Goal: Task Accomplishment & Management: Manage account settings

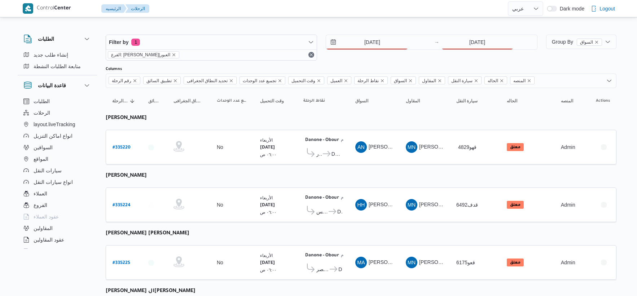
select select "ar"
click at [490, 41] on input "[DATE]" at bounding box center [477, 42] width 72 height 14
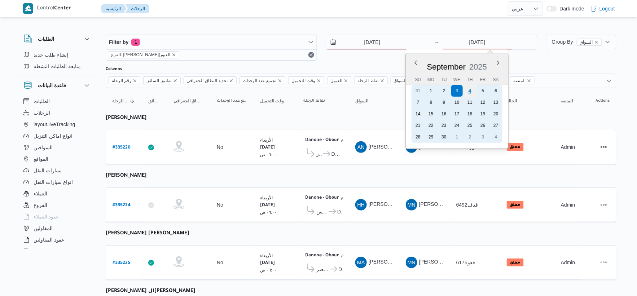
click at [469, 88] on div "4" at bounding box center [470, 91] width 14 height 14
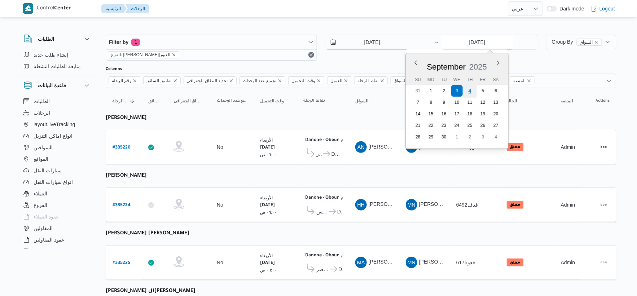
type input "[DATE]"
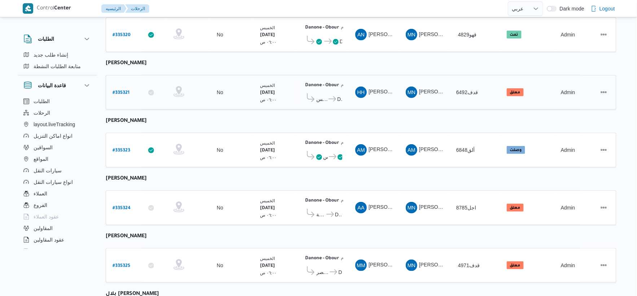
scroll to position [236, 0]
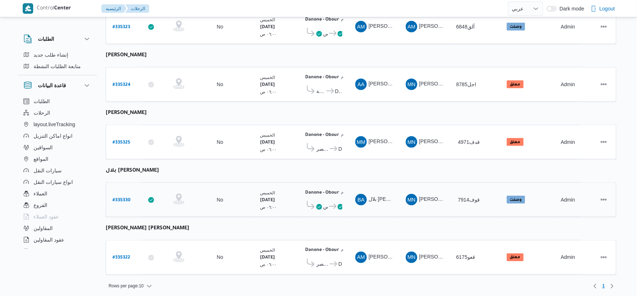
click at [123, 198] on b "# 335330" at bounding box center [122, 200] width 18 height 5
select select "ar"
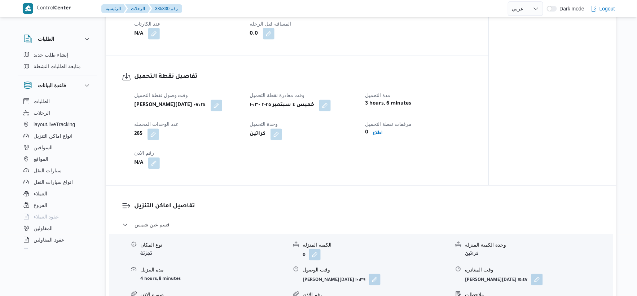
scroll to position [521, 0]
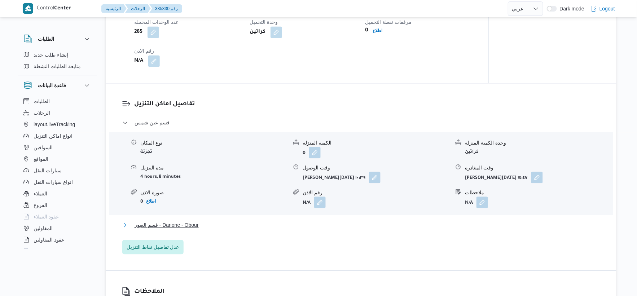
click at [189, 229] on span "قسم العبور - Danone - Obour" at bounding box center [167, 225] width 64 height 9
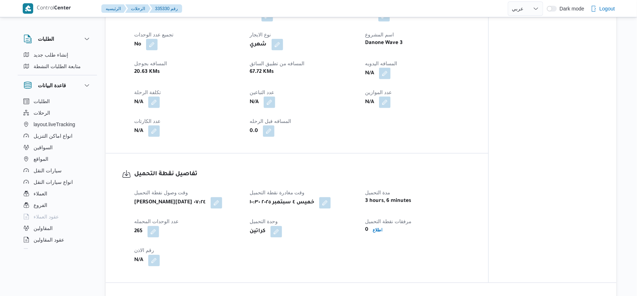
scroll to position [320, 0]
click at [384, 80] on button "button" at bounding box center [385, 74] width 12 height 12
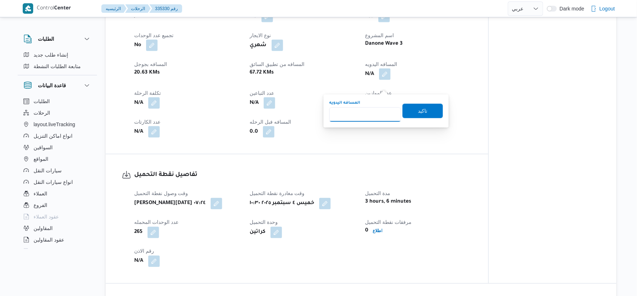
click at [366, 111] on input "المسافه اليدويه" at bounding box center [365, 114] width 72 height 14
type input "47"
click at [428, 109] on span "تاكيد" at bounding box center [422, 110] width 40 height 14
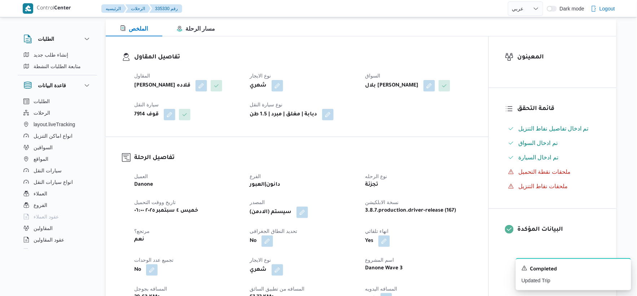
scroll to position [280, 0]
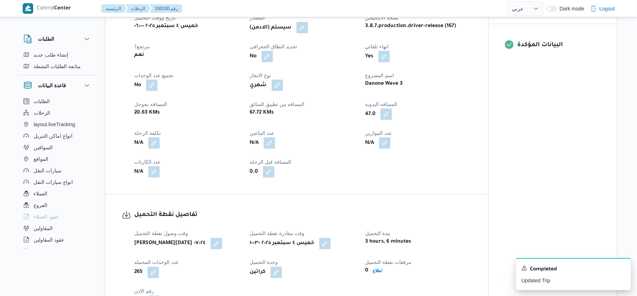
select select "ar"
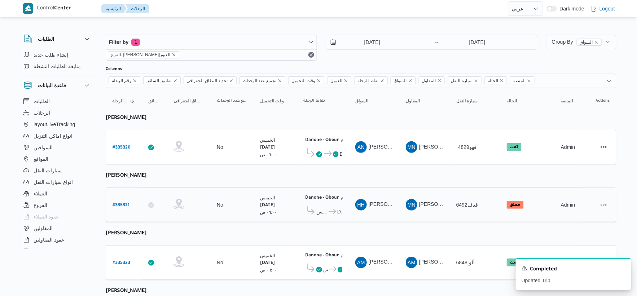
click at [124, 206] on b "# 335321" at bounding box center [121, 205] width 17 height 5
select select "ar"
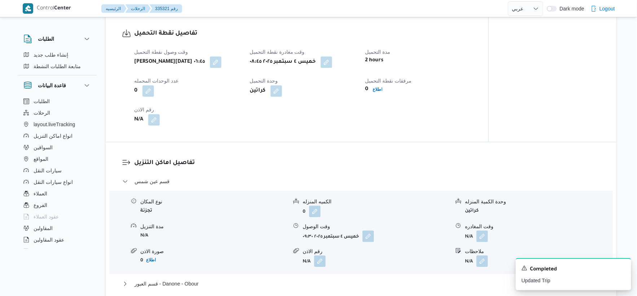
scroll to position [481, 0]
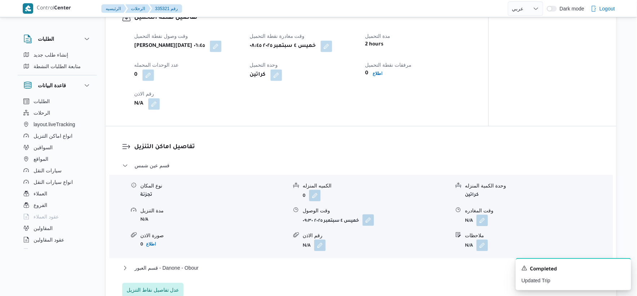
click at [371, 226] on button "button" at bounding box center [368, 220] width 12 height 12
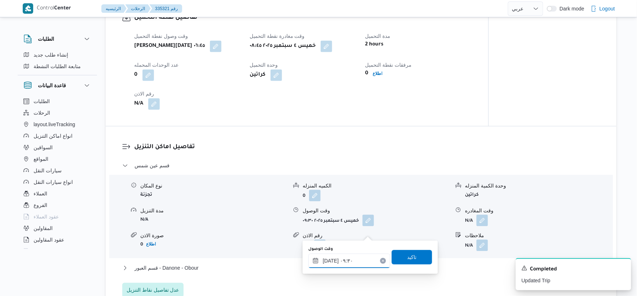
click at [351, 265] on input "٠٤/٠٩/٢٠٢٥ ٠٩:٣٠" at bounding box center [349, 261] width 82 height 14
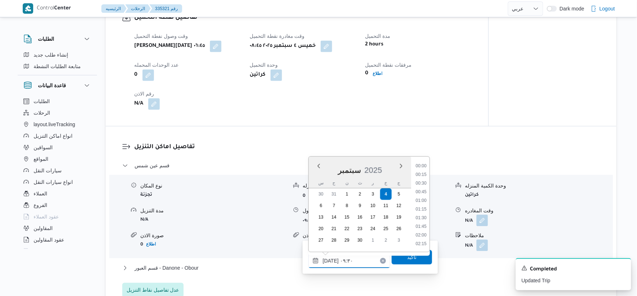
scroll to position [286, 0]
click at [422, 199] on li "09:15" at bounding box center [421, 200] width 17 height 7
type input "٠٤/٠٩/٢٠٢٥ ٠٩:١٥"
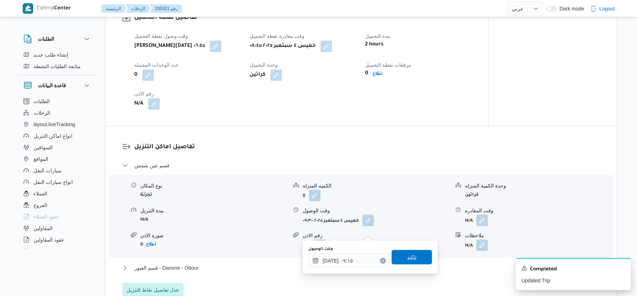
drag, startPoint x: 411, startPoint y: 254, endPoint x: 419, endPoint y: 224, distance: 30.7
click at [411, 254] on span "تاكيد" at bounding box center [411, 257] width 9 height 9
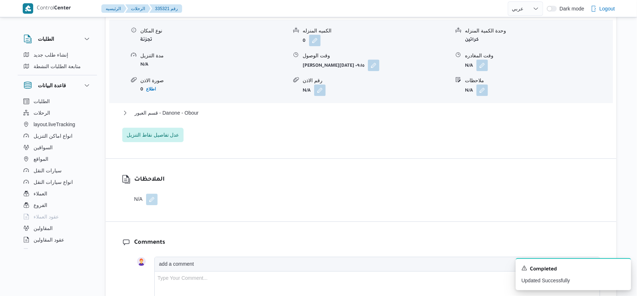
scroll to position [641, 0]
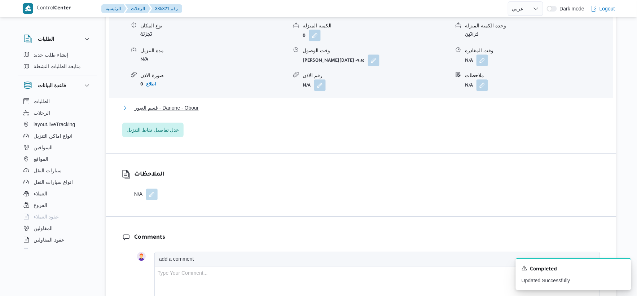
click at [199, 112] on span "قسم العبور - Danone - Obour" at bounding box center [167, 107] width 64 height 9
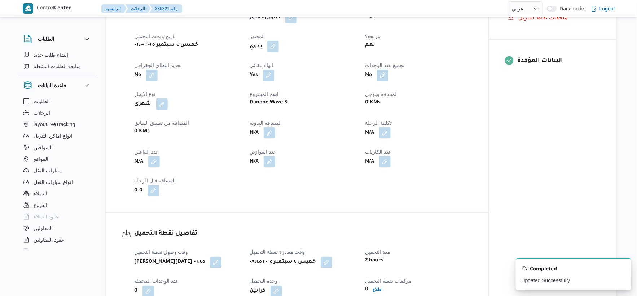
scroll to position [240, 0]
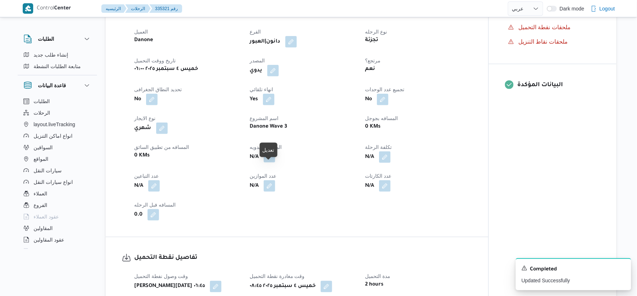
click at [270, 163] on button "button" at bounding box center [270, 157] width 12 height 12
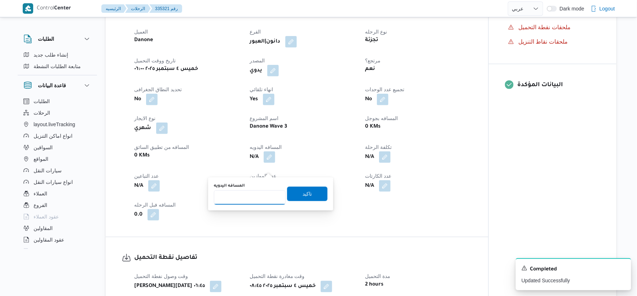
click at [248, 202] on input "المسافه اليدويه" at bounding box center [250, 197] width 72 height 14
type input "51"
click at [320, 195] on span "تاكيد" at bounding box center [307, 193] width 40 height 14
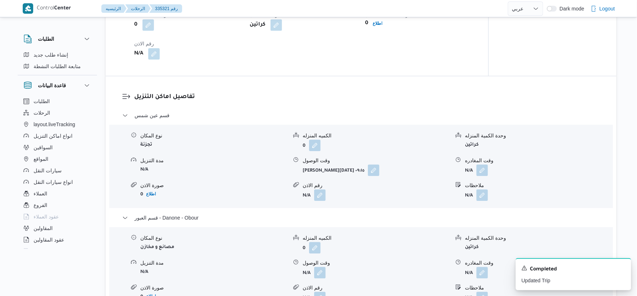
scroll to position [641, 0]
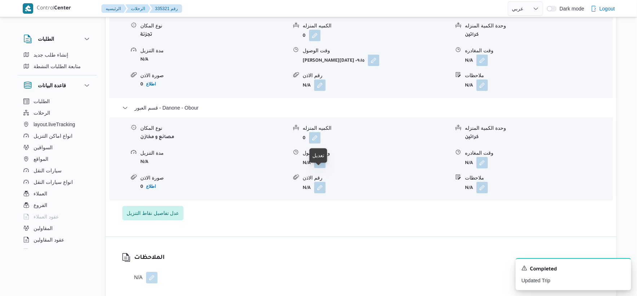
click at [318, 168] on span at bounding box center [317, 163] width 15 height 12
click at [313, 193] on span at bounding box center [317, 188] width 15 height 12
click at [324, 168] on button "button" at bounding box center [320, 163] width 12 height 12
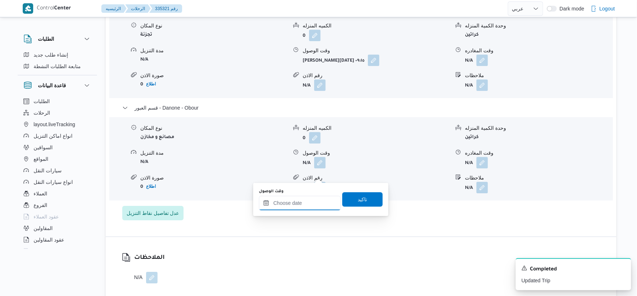
click at [309, 199] on input "وقت الوصول" at bounding box center [300, 203] width 82 height 14
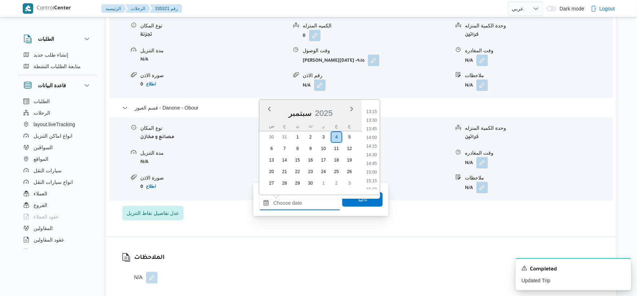
scroll to position [496, 0]
click at [373, 157] on li "15:45" at bounding box center [371, 157] width 17 height 7
type input "٠٤/٠٩/٢٠٢٥ ١٥:٤٥"
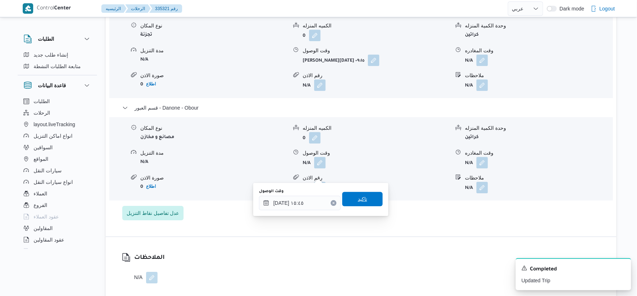
click at [366, 197] on span "تاكيد" at bounding box center [362, 199] width 40 height 14
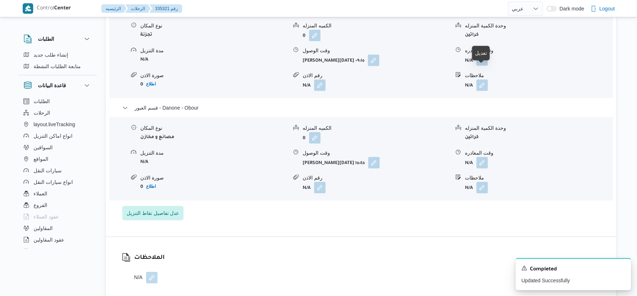
click at [484, 66] on button "button" at bounding box center [482, 60] width 12 height 12
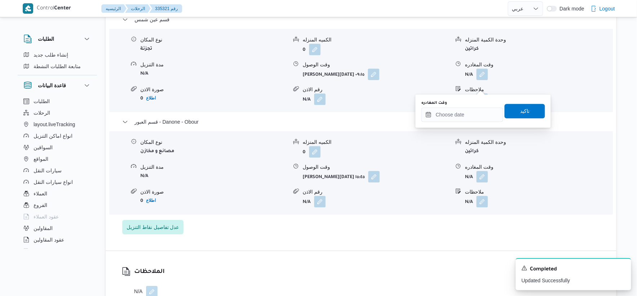
scroll to position [641, 0]
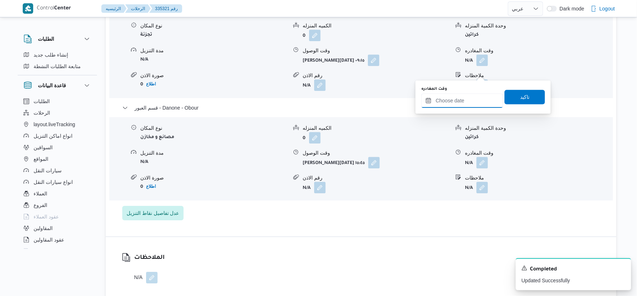
click at [469, 101] on input "وقت المغادره" at bounding box center [462, 100] width 82 height 14
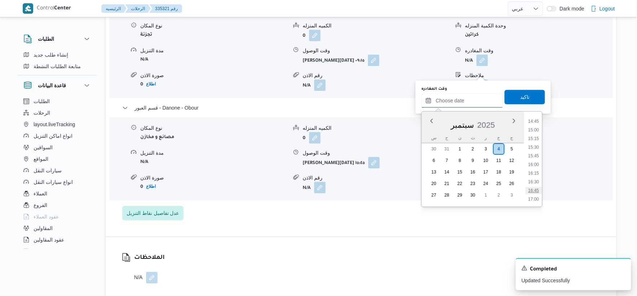
scroll to position [496, 0]
click at [535, 150] on li "15:15" at bounding box center [533, 152] width 17 height 7
type input "٠٤/٠٩/٢٠٢٥ ١٥:١٥"
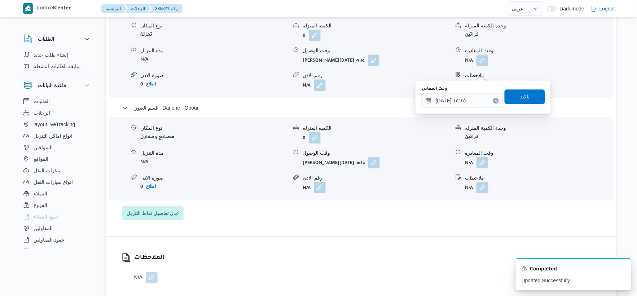
click at [525, 94] on span "تاكيد" at bounding box center [524, 96] width 9 height 9
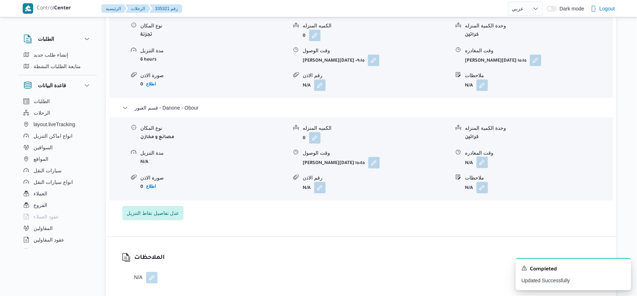
click at [483, 168] on button "button" at bounding box center [482, 163] width 12 height 12
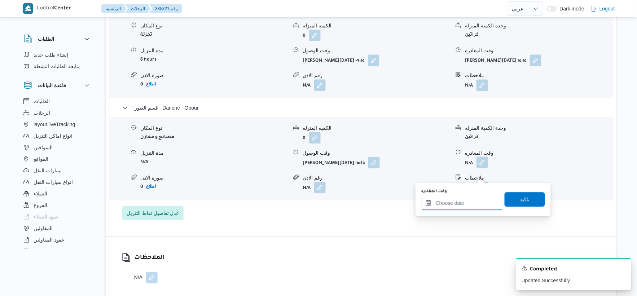
click at [478, 199] on input "وقت المغادره" at bounding box center [462, 203] width 82 height 14
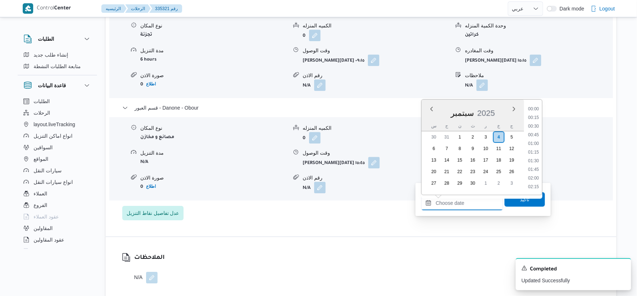
scroll to position [536, 0]
drag, startPoint x: 534, startPoint y: 125, endPoint x: 534, endPoint y: 157, distance: 31.0
click at [534, 125] on li "16:00" at bounding box center [533, 126] width 17 height 7
type input "٠٤/٠٩/٢٠٢٥ ١٦:٠٠"
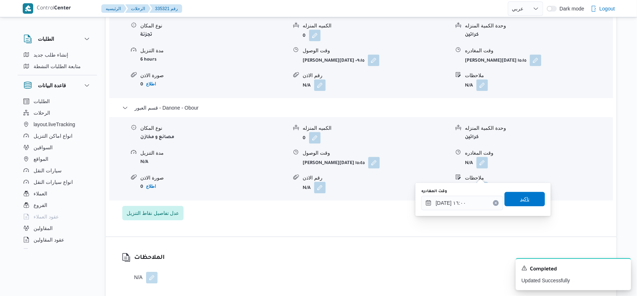
click at [529, 197] on span "تاكيد" at bounding box center [525, 199] width 40 height 14
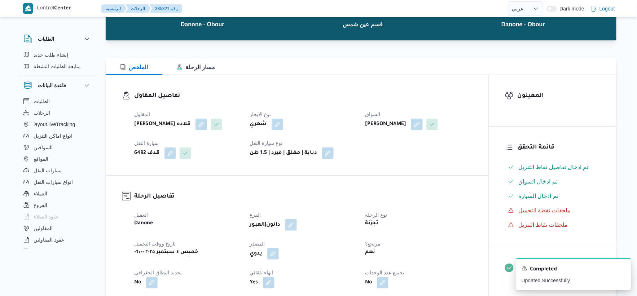
scroll to position [0, 0]
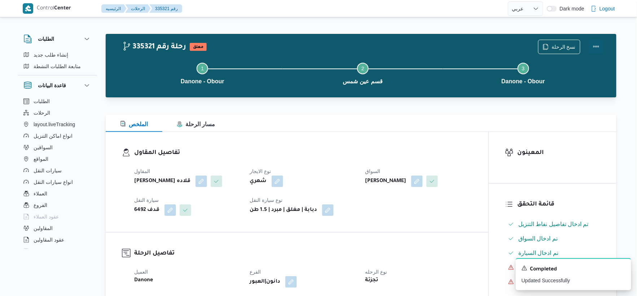
click at [598, 44] on button "Actions" at bounding box center [596, 46] width 14 height 14
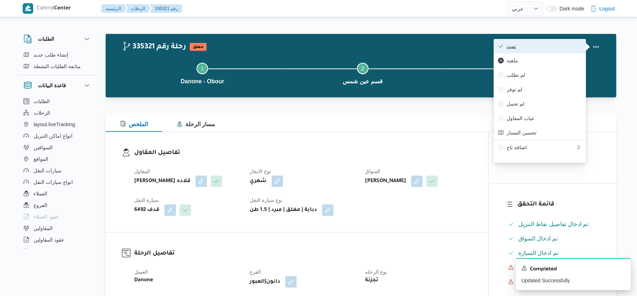
click at [554, 50] on button "تمت" at bounding box center [540, 46] width 92 height 14
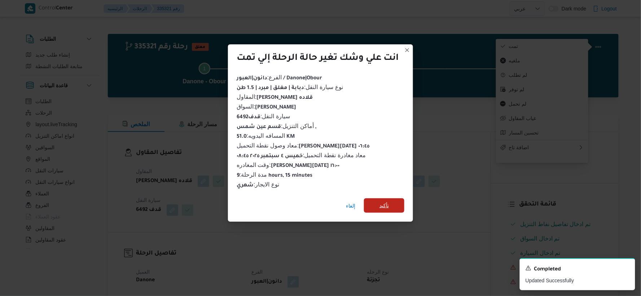
click at [384, 203] on span "تأكيد" at bounding box center [383, 205] width 9 height 9
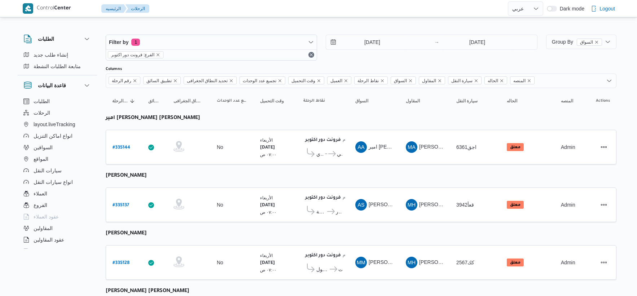
select select "ar"
click at [382, 39] on input "[DATE]" at bounding box center [367, 42] width 82 height 14
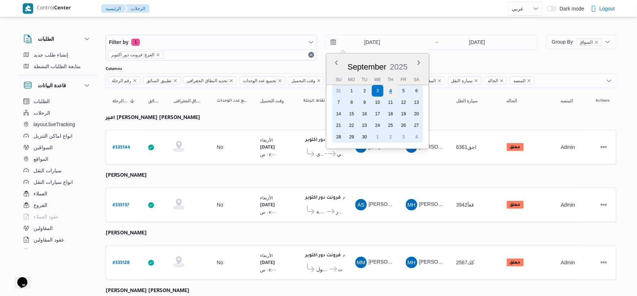
click at [391, 92] on div "4" at bounding box center [391, 91] width 14 height 14
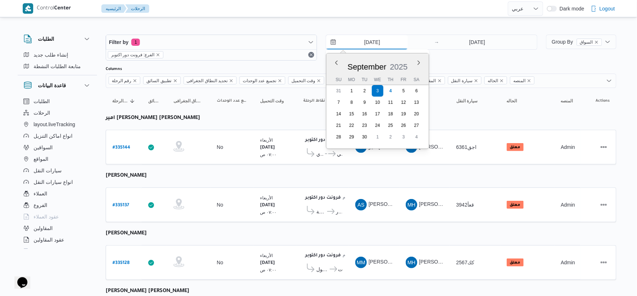
type input "[DATE]"
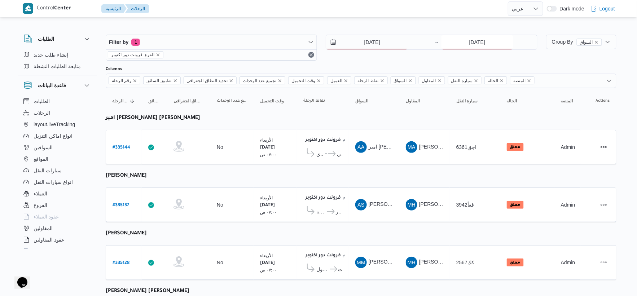
click at [477, 46] on input "[DATE]" at bounding box center [477, 42] width 72 height 14
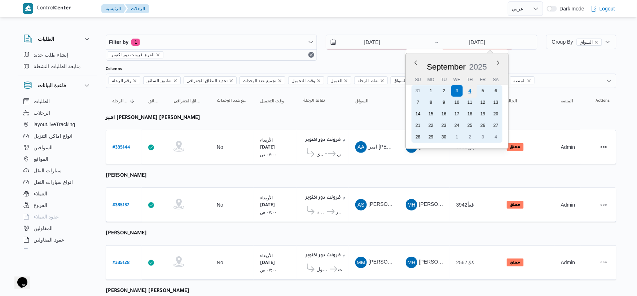
click at [471, 93] on div "4" at bounding box center [470, 91] width 14 height 14
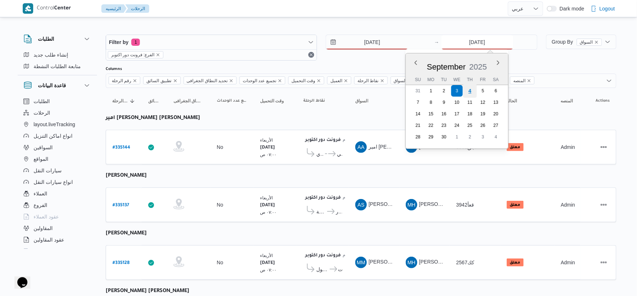
type input "[DATE]"
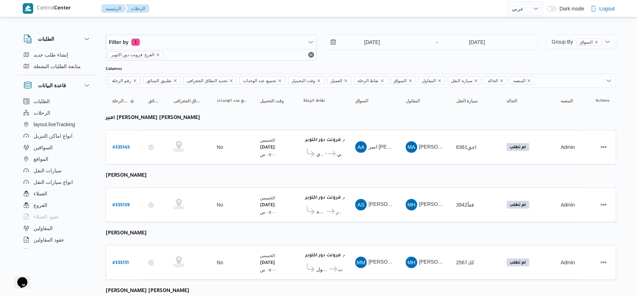
click at [361, 173] on table "رقم الرحلة Click to sort in ascending order تطبيق السائق Click to sort in ascen…" at bounding box center [361, 216] width 511 height 257
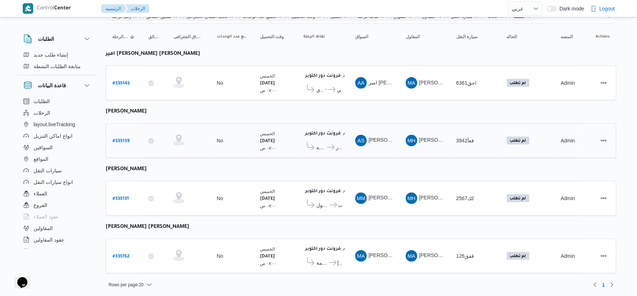
click at [291, 135] on div "الخميس ٤/٩/٢٠٢٥ ٠٧:٠٠ ص" at bounding box center [275, 140] width 36 height 27
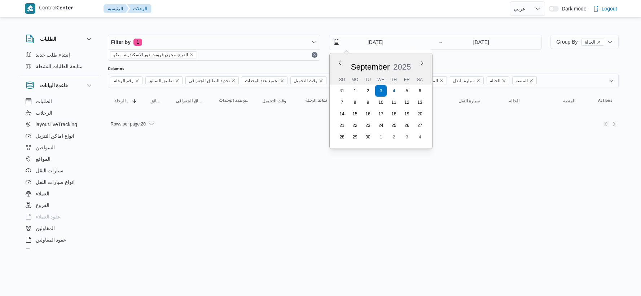
select select "ar"
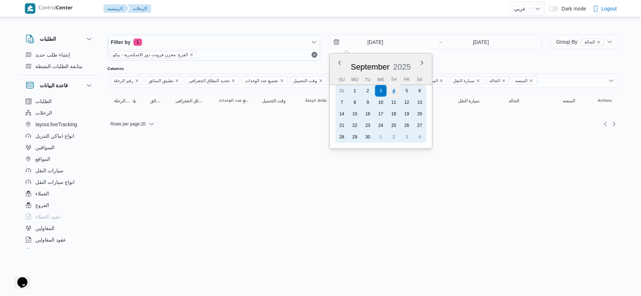
click at [395, 93] on div "4" at bounding box center [394, 91] width 14 height 14
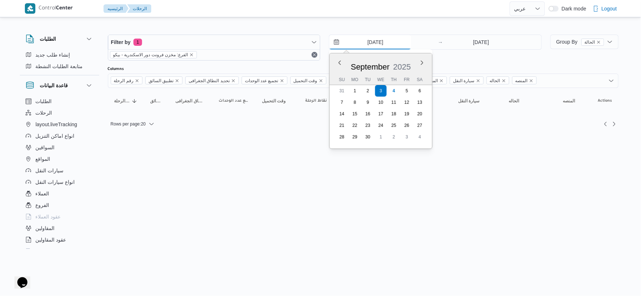
type input "[DATE]"
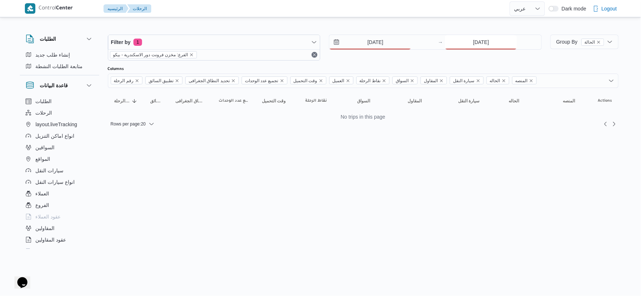
click at [476, 40] on input "[DATE]" at bounding box center [481, 42] width 72 height 14
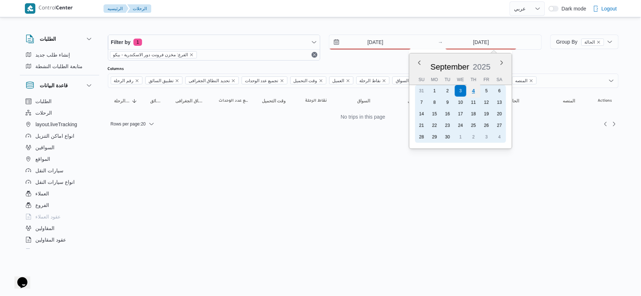
click at [475, 93] on div "4" at bounding box center [474, 91] width 14 height 14
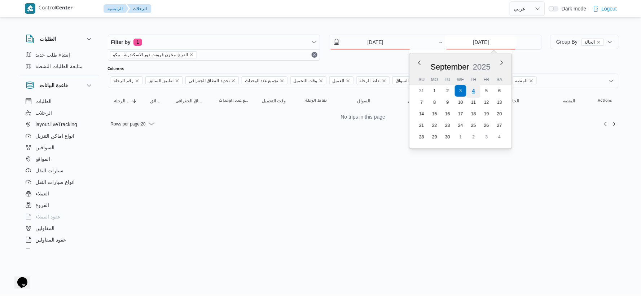
type input "[DATE]"
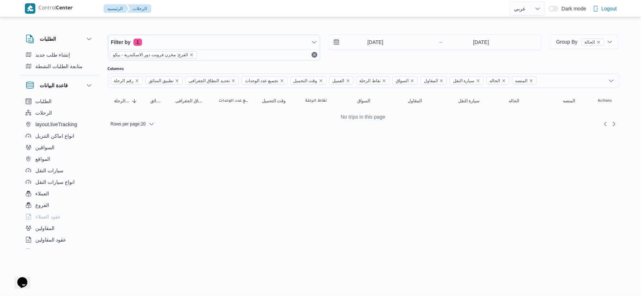
click at [393, 175] on html "Control Center الرئيسيه الرحلات English عربي Dark mode Logout الطلبات إنشاء طلب…" at bounding box center [320, 148] width 641 height 296
click at [386, 41] on input "[DATE]" at bounding box center [370, 42] width 82 height 14
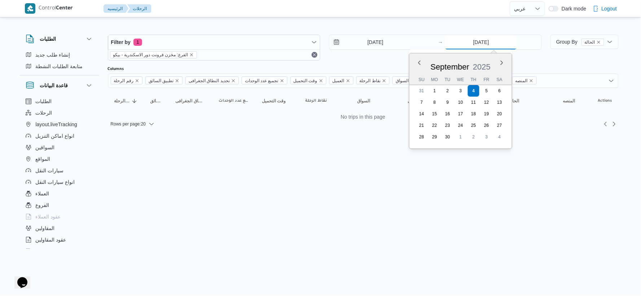
click at [477, 40] on input "[DATE]" at bounding box center [481, 42] width 72 height 14
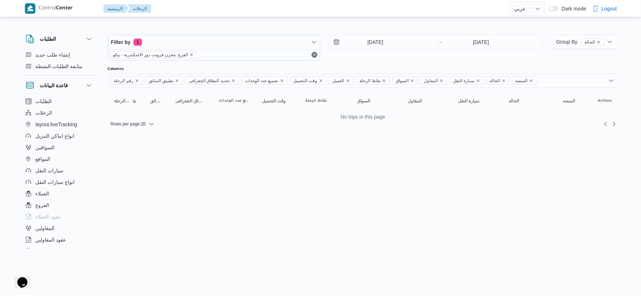
click at [270, 186] on html "Control Center الرئيسيه الرحلات English عربي Dark mode Logout الطلبات إنشاء طلب…" at bounding box center [320, 148] width 641 height 296
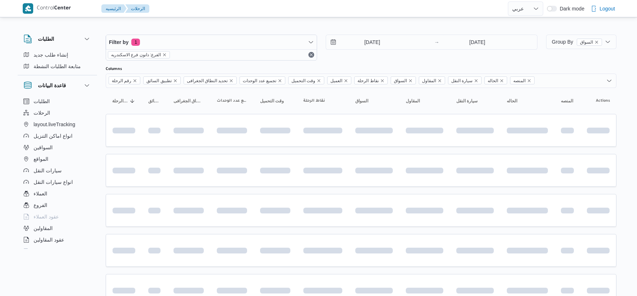
select select "ar"
click at [399, 42] on input "3/9/2025" at bounding box center [367, 42] width 82 height 14
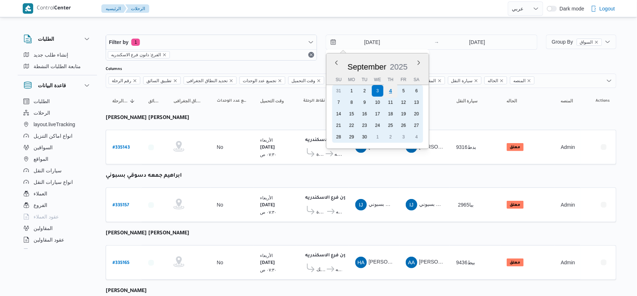
click at [392, 90] on div "4" at bounding box center [391, 91] width 14 height 14
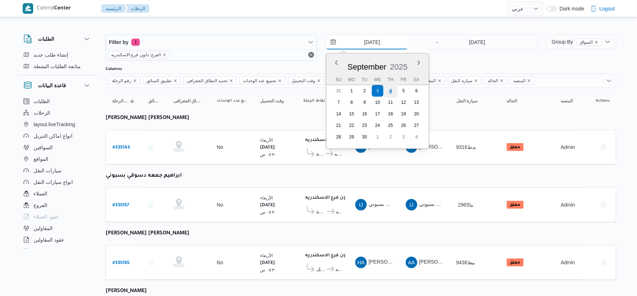
type input "4/9/2025"
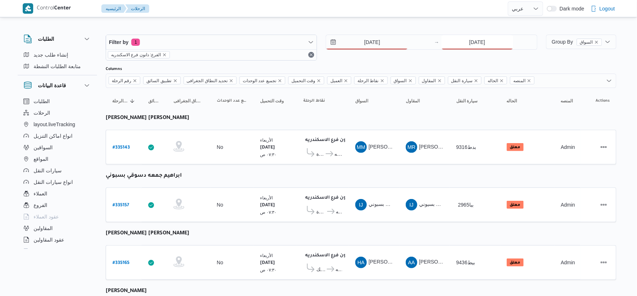
click at [478, 41] on input "3/9/2025" at bounding box center [477, 42] width 72 height 14
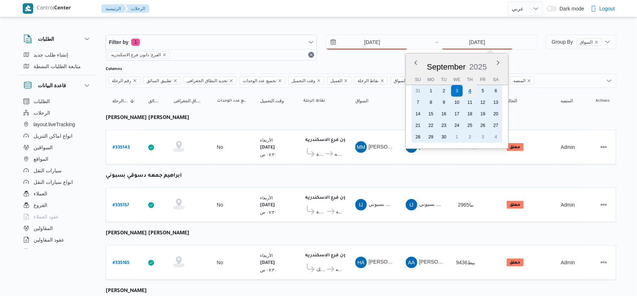
click at [471, 89] on div "4" at bounding box center [470, 91] width 14 height 14
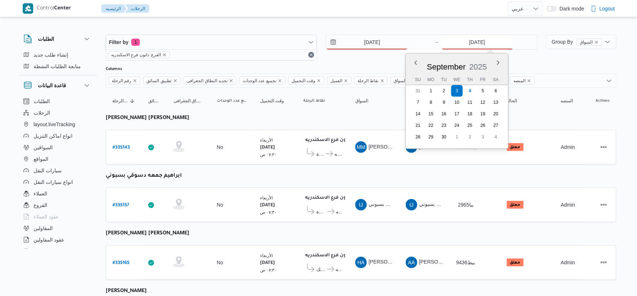
type input "4/9/2025"
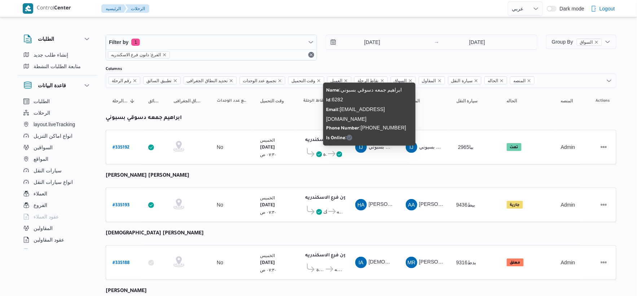
click at [392, 152] on span "IJ ابراهيم جمعه دسوقي بسبوني" at bounding box center [374, 147] width 38 height 12
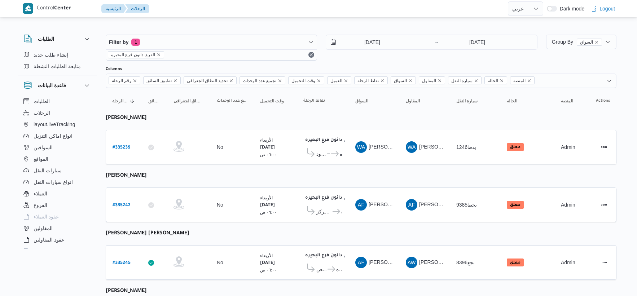
select select "ar"
click at [374, 38] on input "[DATE]" at bounding box center [367, 42] width 82 height 14
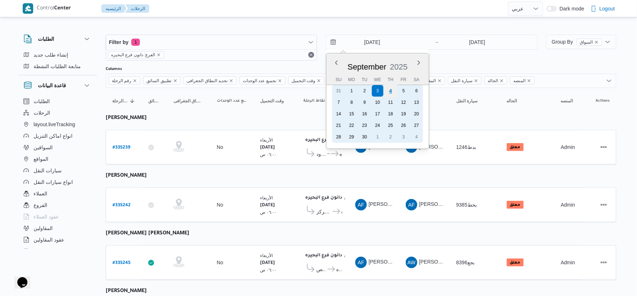
click at [388, 89] on div "4" at bounding box center [391, 91] width 14 height 14
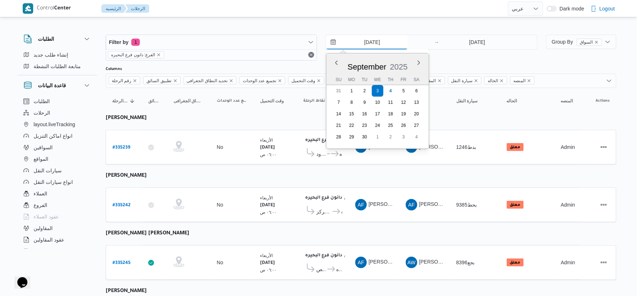
type input "[DATE]"
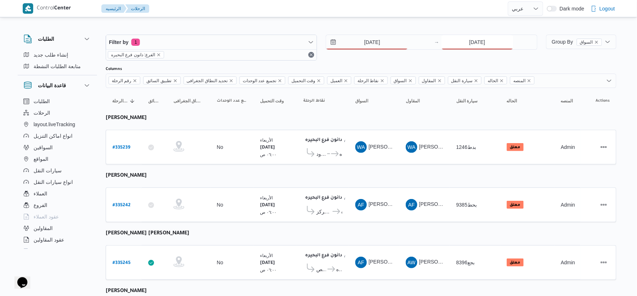
click at [474, 38] on input "[DATE]" at bounding box center [477, 42] width 72 height 14
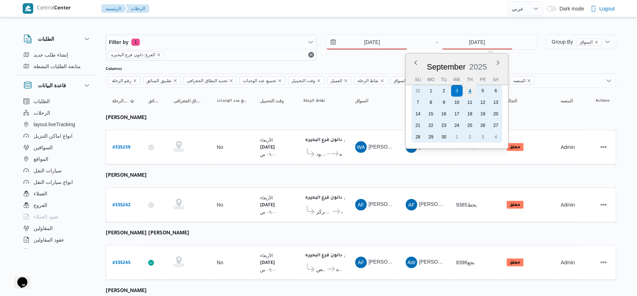
click at [472, 92] on div "4" at bounding box center [470, 91] width 14 height 14
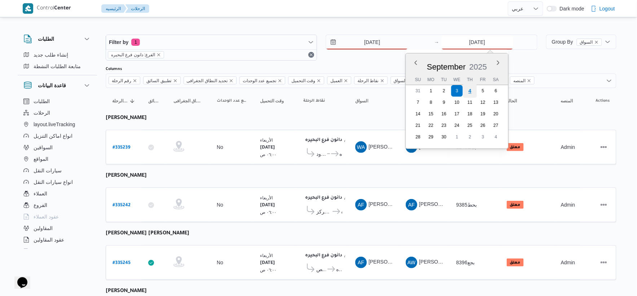
type input "[DATE]"
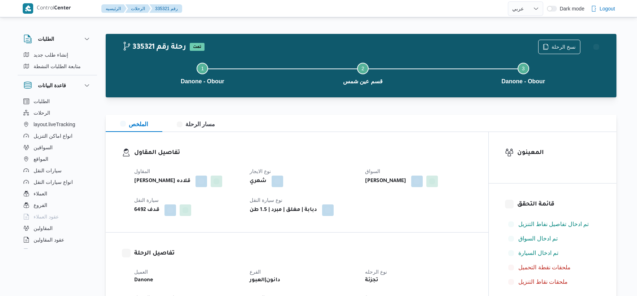
select select "ar"
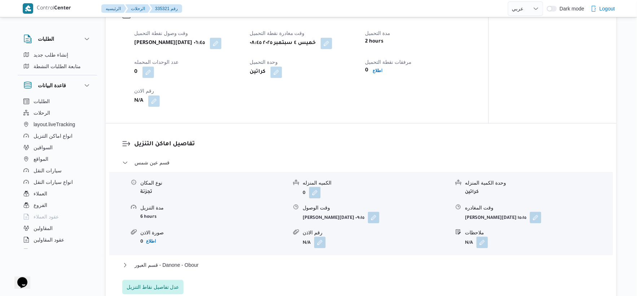
scroll to position [641, 0]
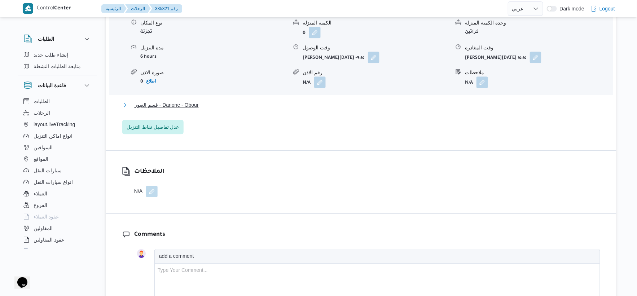
click at [206, 109] on button "قسم العبور - Danone - Obour" at bounding box center [361, 105] width 478 height 9
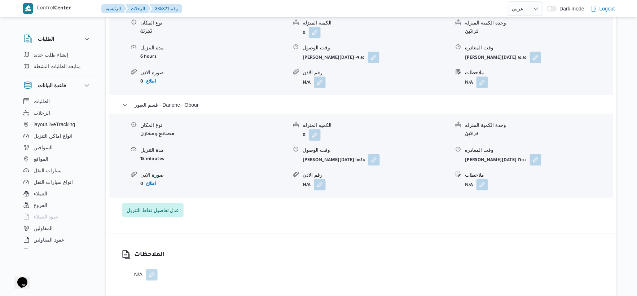
select select "ar"
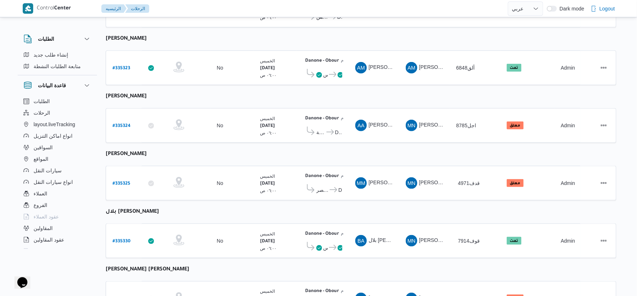
scroll to position [236, 0]
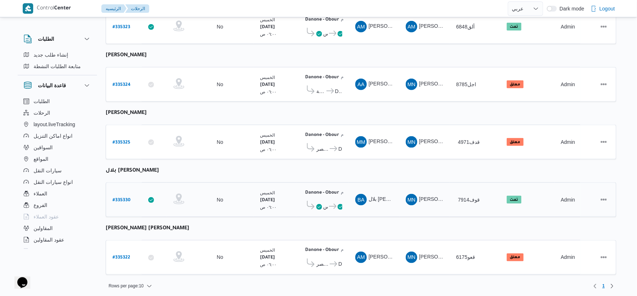
click at [125, 199] on b "# 335330" at bounding box center [122, 200] width 18 height 5
select select "ar"
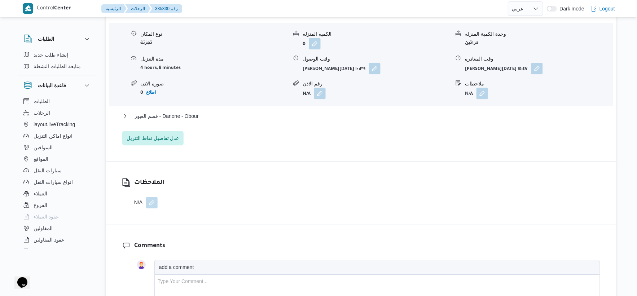
scroll to position [641, 0]
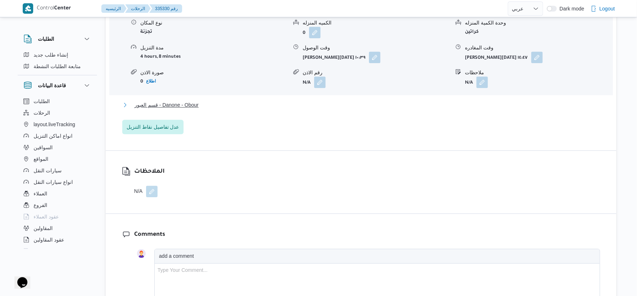
click at [226, 109] on button "قسم العبور - Danone - Obour" at bounding box center [361, 105] width 478 height 9
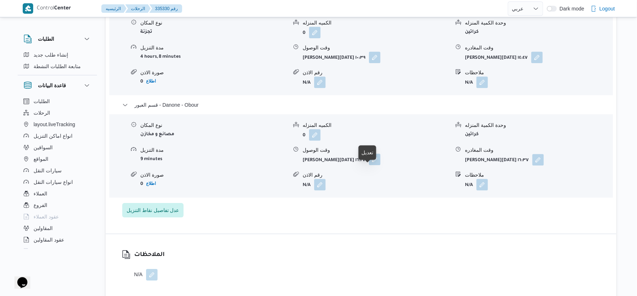
click at [371, 165] on button "button" at bounding box center [375, 160] width 12 height 12
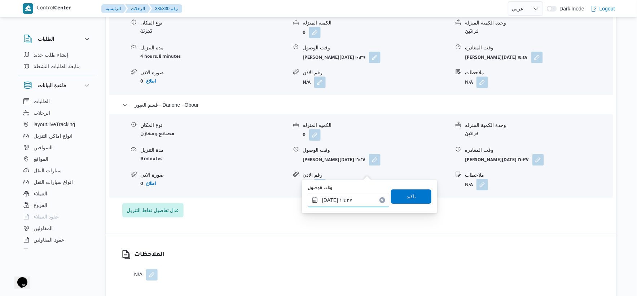
click at [347, 198] on input "٠٤/٠٩/٢٠٢٥ ١٦:٢٧" at bounding box center [349, 200] width 82 height 14
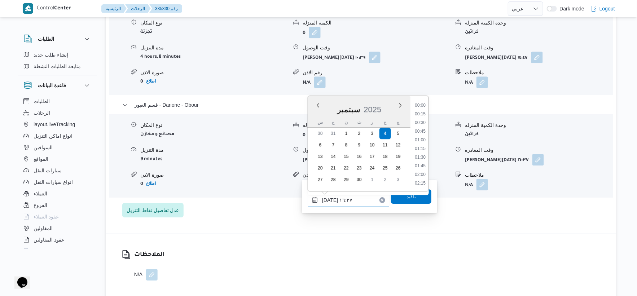
scroll to position [519, 0]
click at [421, 103] on li "15:00" at bounding box center [420, 105] width 17 height 7
type input "٠٤/٠٩/٢٠٢٥ ١٥:٠٠"
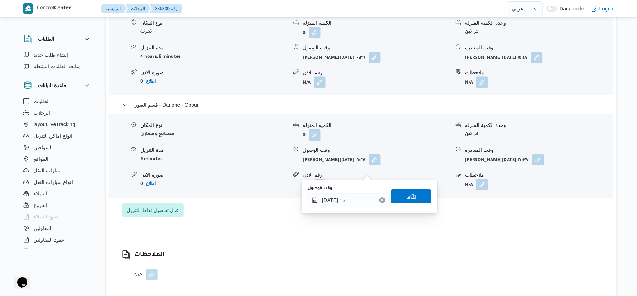
click at [426, 198] on span "تاكيد" at bounding box center [411, 196] width 40 height 14
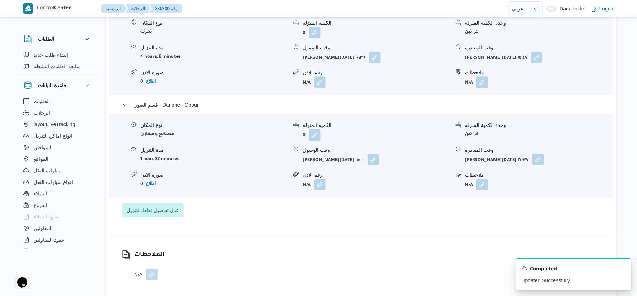
click at [532, 165] on button "button" at bounding box center [538, 160] width 12 height 12
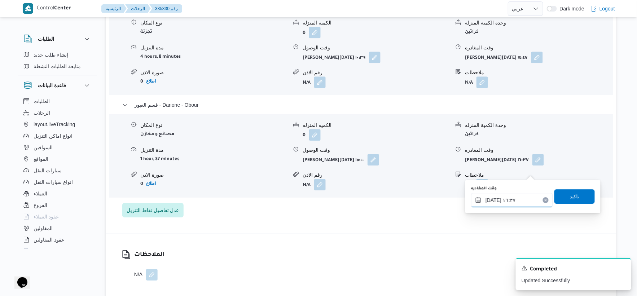
click at [517, 202] on input "٠٤/٠٩/٢٠٢٥ ١٦:٣٧" at bounding box center [512, 200] width 82 height 14
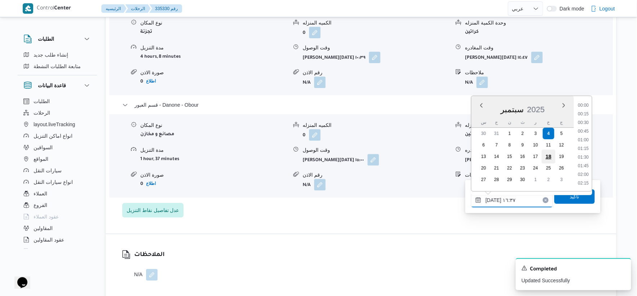
scroll to position [528, 0]
click at [586, 113] on li "15:30" at bounding box center [583, 114] width 17 height 7
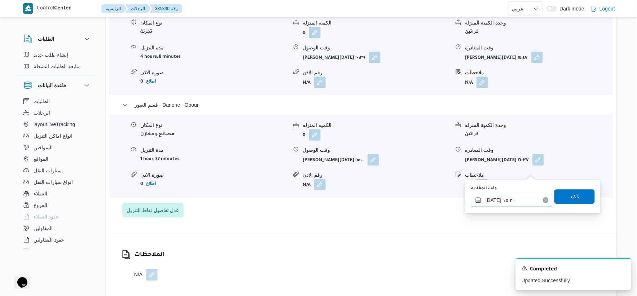
click at [492, 200] on input "٠٤/٠٩/٢٠٢٥ ١٥:٣٠" at bounding box center [512, 200] width 82 height 14
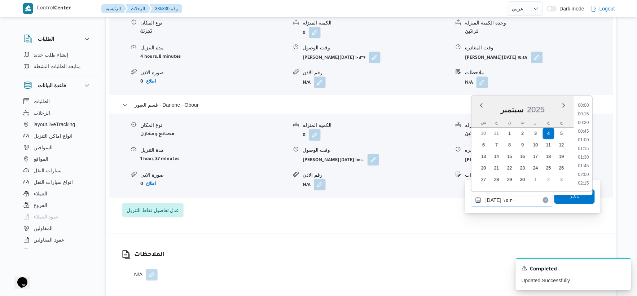
click at [492, 200] on input "٠٤/٠٩/٢٠٢٥ ١٥:٣٠" at bounding box center [512, 200] width 82 height 14
type input "٠٤/٠٩/٢٠٢٥ ١٥:٢٠"
click at [579, 197] on span "تاكيد" at bounding box center [574, 196] width 40 height 14
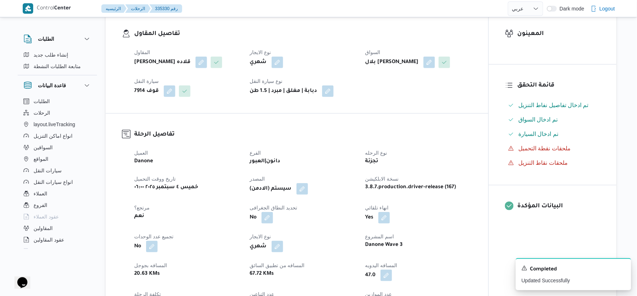
scroll to position [280, 0]
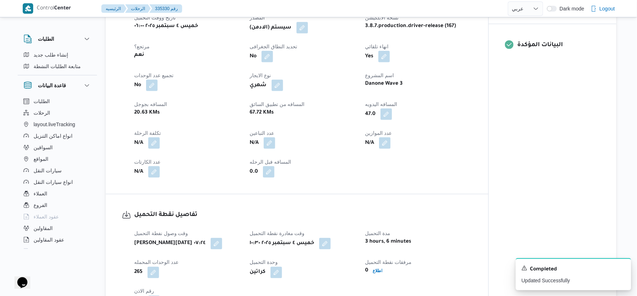
select select "ar"
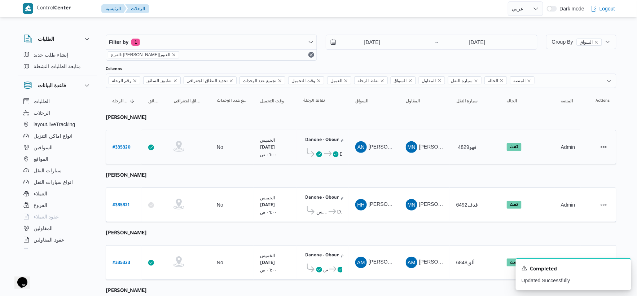
click at [122, 145] on b "# 335320" at bounding box center [122, 147] width 18 height 5
select select "ar"
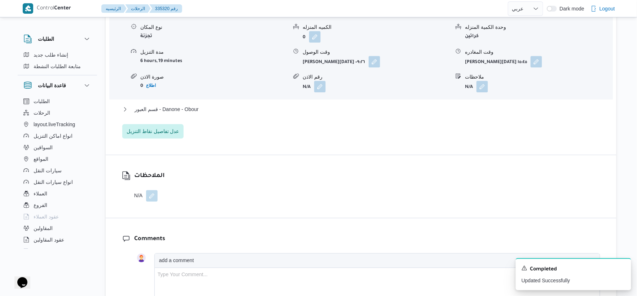
scroll to position [641, 0]
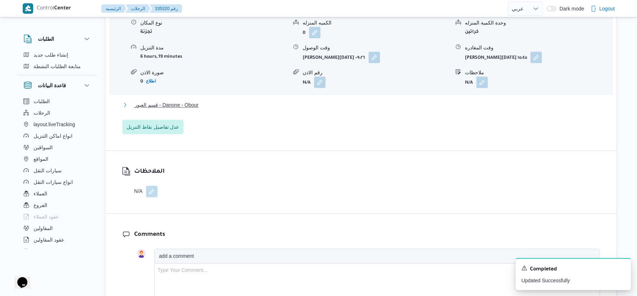
click at [192, 109] on span "قسم العبور - Danone - Obour" at bounding box center [167, 105] width 64 height 9
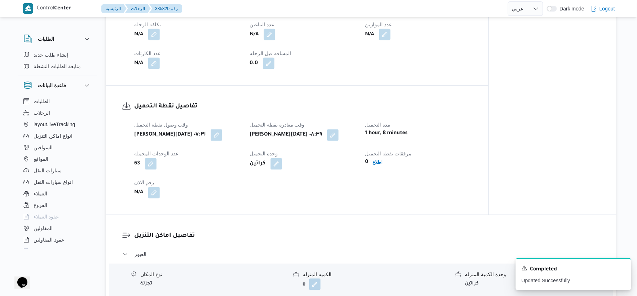
scroll to position [280, 0]
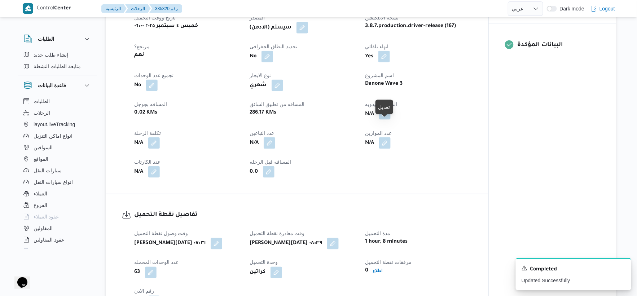
click at [385, 120] on button "button" at bounding box center [385, 114] width 12 height 12
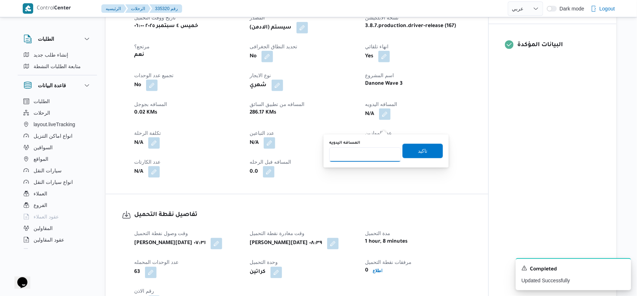
click at [364, 158] on input "المسافه اليدويه" at bounding box center [365, 154] width 72 height 14
type input "41"
click at [418, 149] on span "تاكيد" at bounding box center [422, 150] width 9 height 9
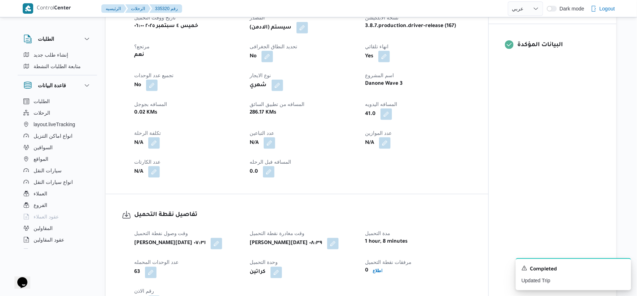
select select "ar"
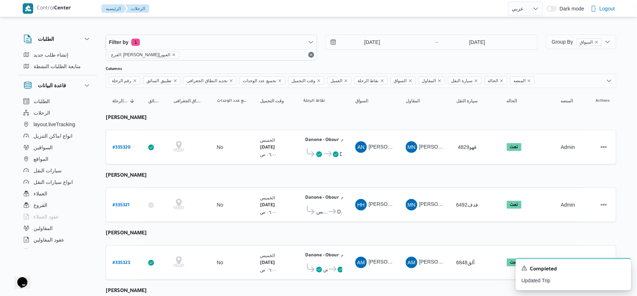
select select "ar"
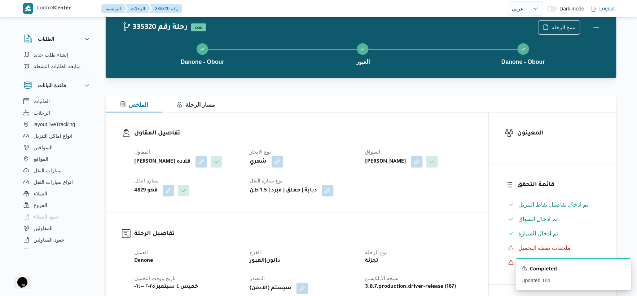
scroll to position [260, 0]
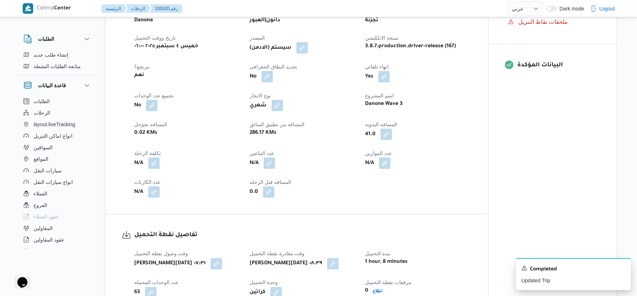
select select "ar"
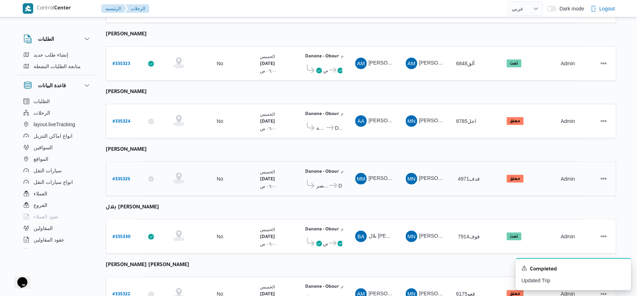
scroll to position [156, 0]
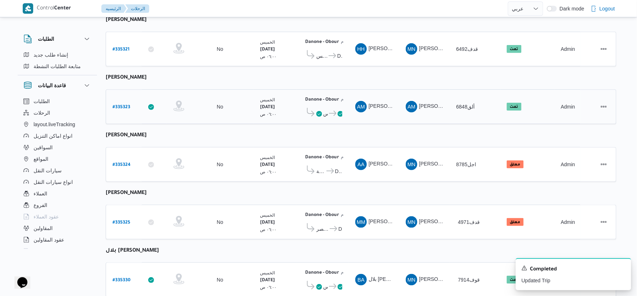
click at [127, 105] on b "# 335323" at bounding box center [122, 107] width 18 height 5
select select "ar"
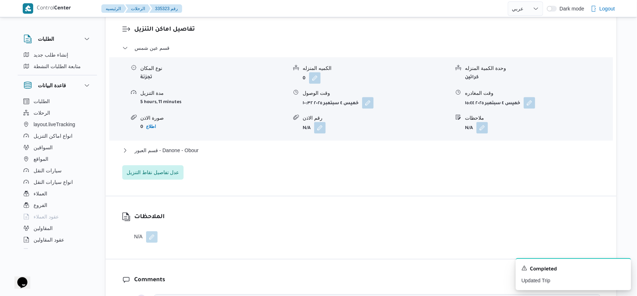
scroll to position [596, 0]
click at [211, 145] on button "قسم العبور - Danone - Obour" at bounding box center [361, 149] width 478 height 9
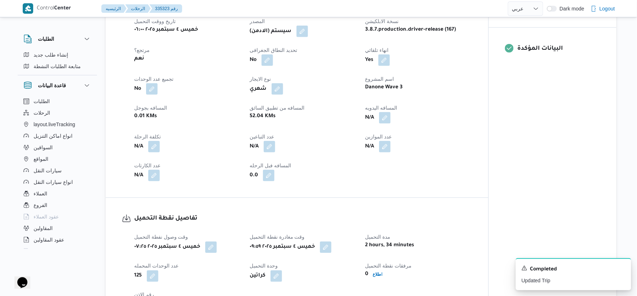
scroll to position [276, 0]
click at [388, 118] on button "button" at bounding box center [385, 119] width 12 height 12
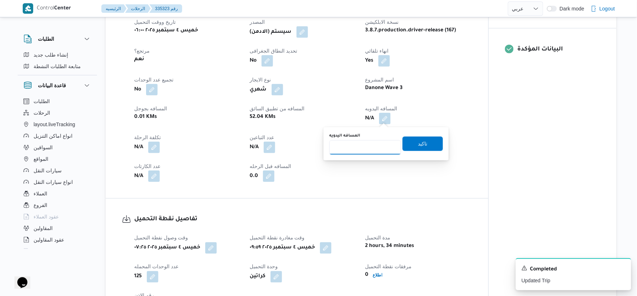
click at [356, 149] on input "المسافه اليدويه" at bounding box center [365, 147] width 72 height 14
type input "54"
click at [419, 138] on span "تاكيد" at bounding box center [422, 143] width 40 height 14
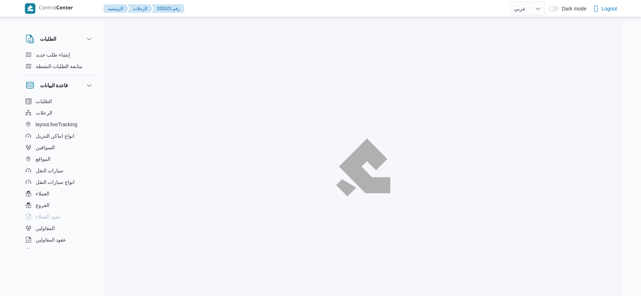
select select "ar"
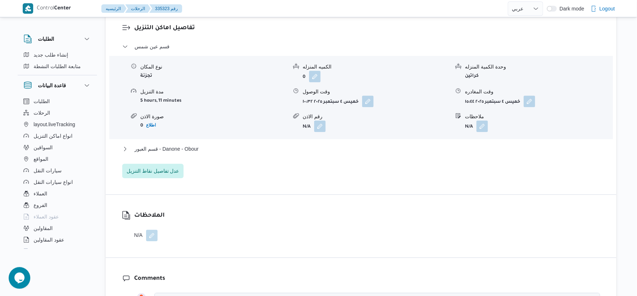
scroll to position [601, 0]
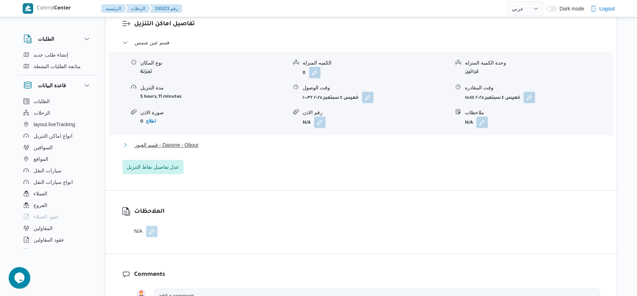
click at [202, 145] on button "قسم العبور - Danone - Obour" at bounding box center [361, 145] width 478 height 9
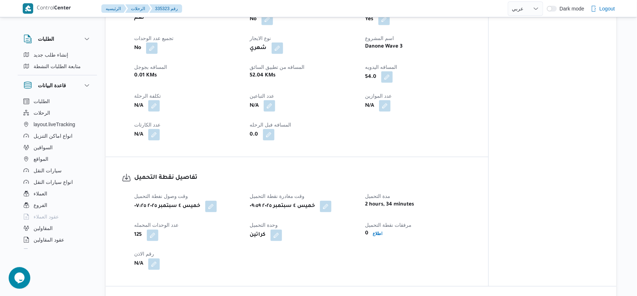
scroll to position [320, 0]
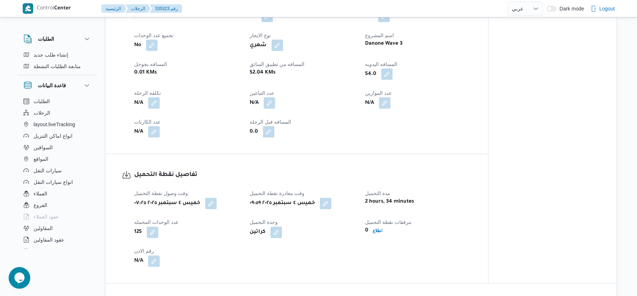
select select "ar"
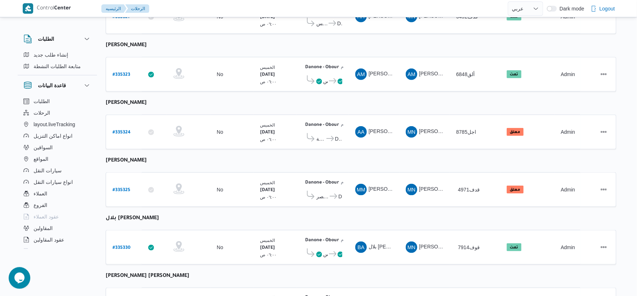
scroll to position [236, 0]
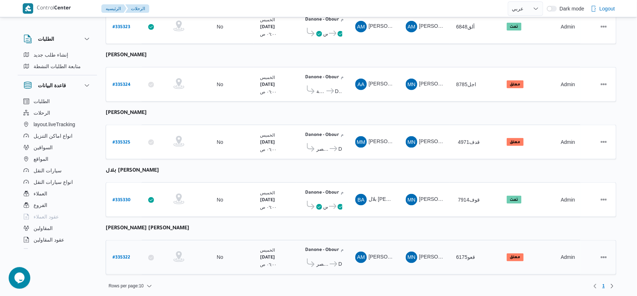
click at [122, 256] on b "# 335322" at bounding box center [122, 258] width 18 height 5
select select "ar"
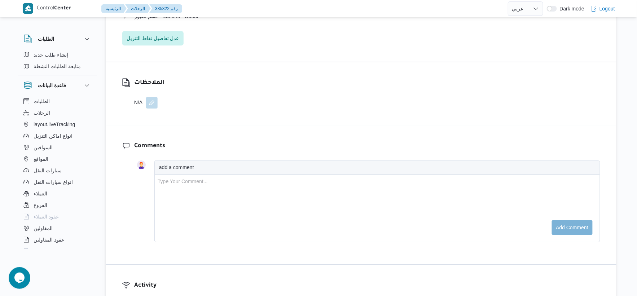
scroll to position [985, 0]
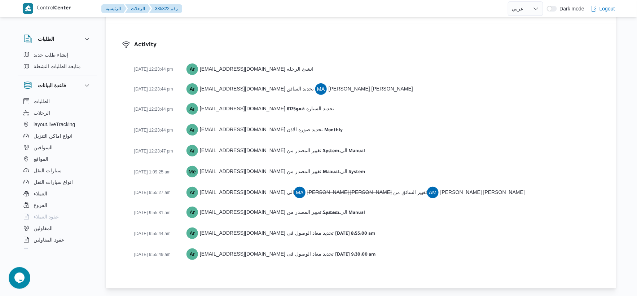
select select "ar"
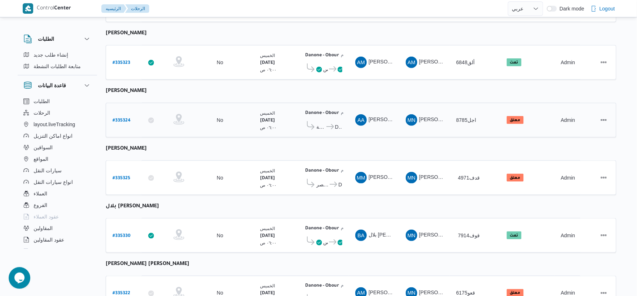
scroll to position [236, 0]
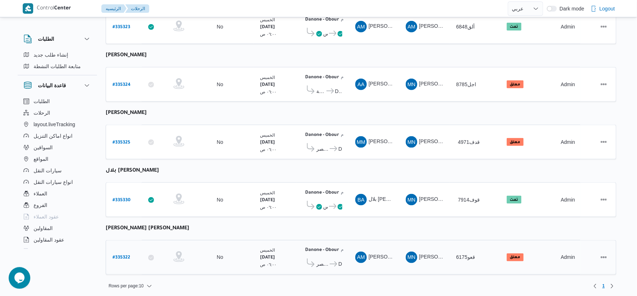
click at [122, 256] on b "# 335322" at bounding box center [122, 258] width 18 height 5
select select "ar"
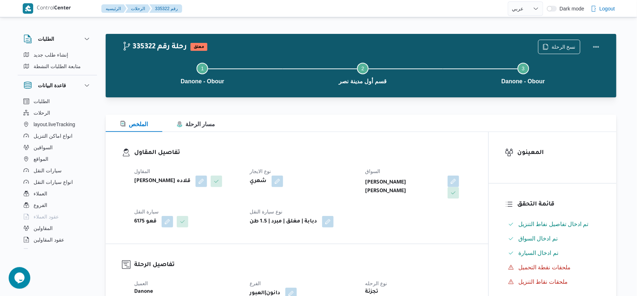
click at [408, 179] on b "[PERSON_NAME] [PERSON_NAME]" at bounding box center [403, 187] width 77 height 17
click at [408, 179] on b "عبدالرحمن ماهر سلامه محمد" at bounding box center [403, 187] width 77 height 17
copy div "عبدالرحمن ماهر سلامه محمد"
click at [325, 198] on div "نوع الايجار شهري" at bounding box center [303, 183] width 107 height 32
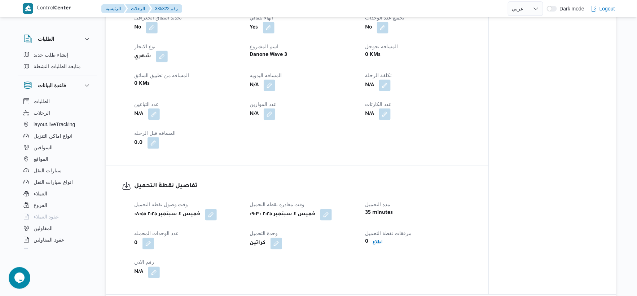
scroll to position [401, 0]
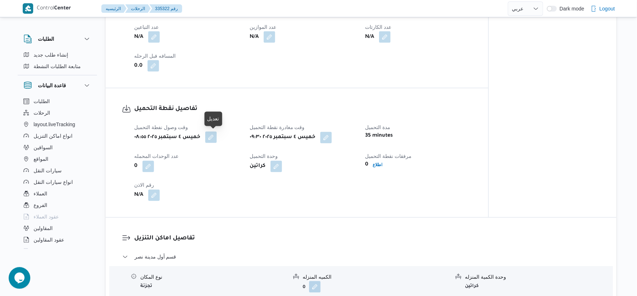
click at [216, 139] on button "button" at bounding box center [211, 138] width 12 height 12
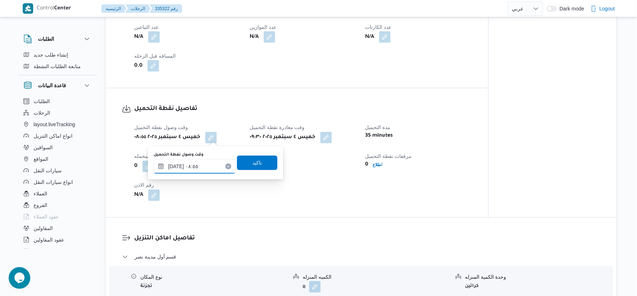
click at [196, 169] on input "٠٤/٠٩/٢٠٢٥ ٠٨:٥٥" at bounding box center [195, 166] width 82 height 14
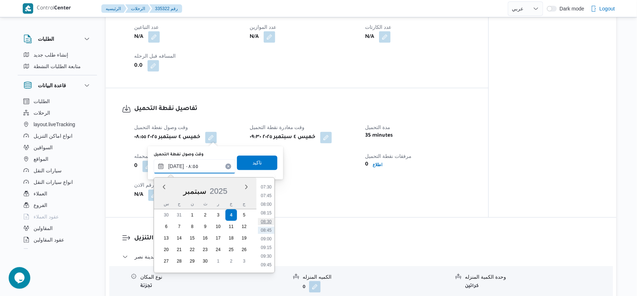
scroll to position [219, 0]
click at [270, 210] on li "07:00" at bounding box center [266, 210] width 17 height 7
type input "٠٤/٠٩/٢٠٢٥ ٠٧:٠٠"
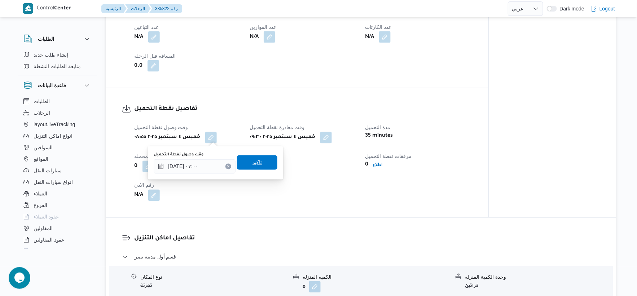
click at [261, 163] on span "تاكيد" at bounding box center [257, 162] width 40 height 14
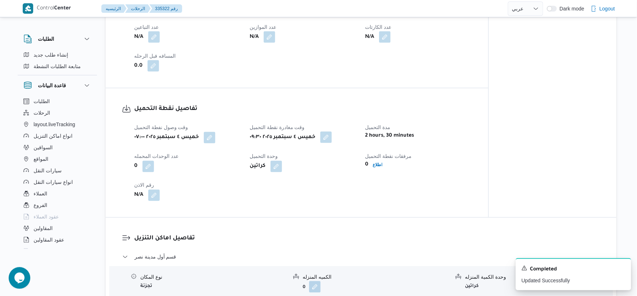
click at [329, 136] on button "button" at bounding box center [326, 138] width 12 height 12
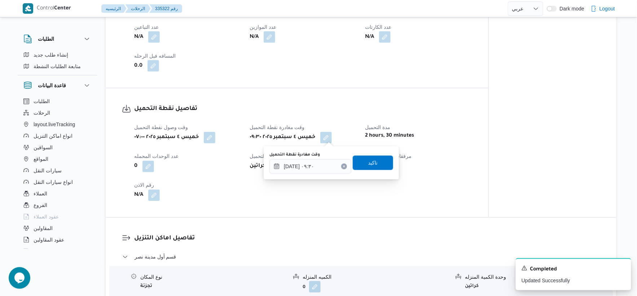
click at [316, 157] on label "وقت مغادرة نقطة التحميل" at bounding box center [294, 155] width 50 height 6
click at [316, 159] on input "٠٤/٠٩/٢٠٢٥ ٠٩:٣٠" at bounding box center [310, 166] width 82 height 14
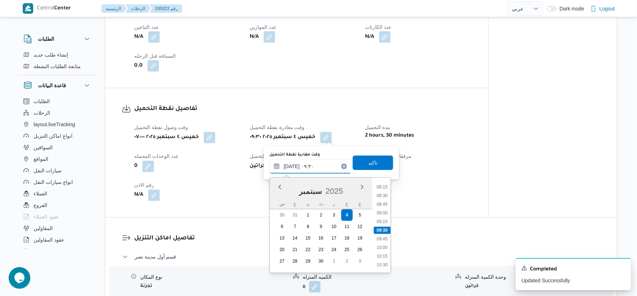
click at [317, 163] on input "٠٤/٠٩/٢٠٢٥ ٠٩:٣٠" at bounding box center [310, 166] width 82 height 14
click at [384, 205] on li "10:00" at bounding box center [382, 207] width 17 height 7
type input "٠٤/٠٩/٢٠٢٥ ١٠:٠٠"
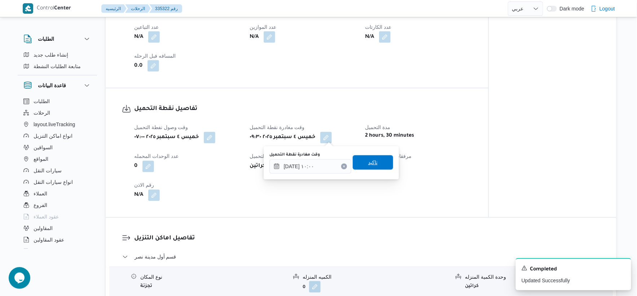
click at [375, 161] on span "تاكيد" at bounding box center [373, 162] width 40 height 14
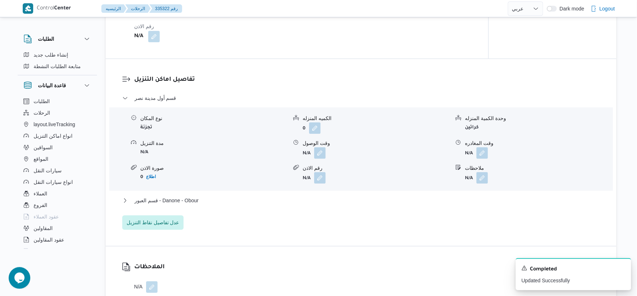
scroll to position [561, 0]
click at [208, 201] on button "قسم العبور - Danone - Obour" at bounding box center [361, 199] width 478 height 9
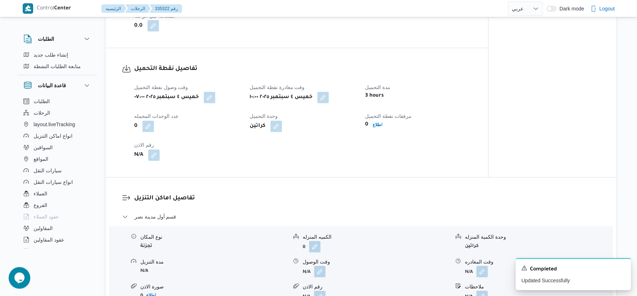
scroll to position [481, 0]
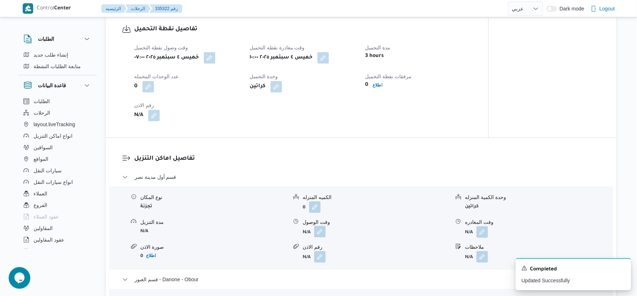
click at [320, 233] on button "button" at bounding box center [320, 232] width 12 height 12
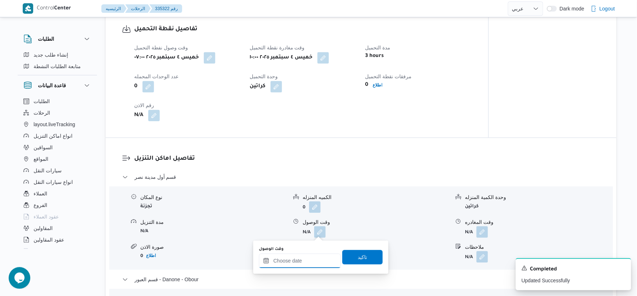
drag, startPoint x: 308, startPoint y: 258, endPoint x: 312, endPoint y: 258, distance: 4.7
click at [308, 258] on input "وقت الوصول" at bounding box center [300, 261] width 82 height 14
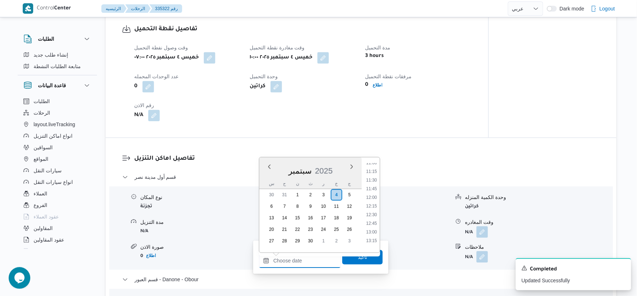
scroll to position [345, 0]
click at [373, 202] on li "11:00" at bounding box center [371, 202] width 17 height 7
type input "٠٤/٠٩/٢٠٢٥ ١١:٠٠"
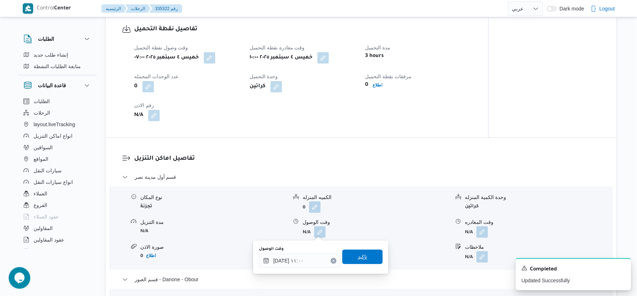
click at [362, 255] on span "تاكيد" at bounding box center [362, 256] width 9 height 9
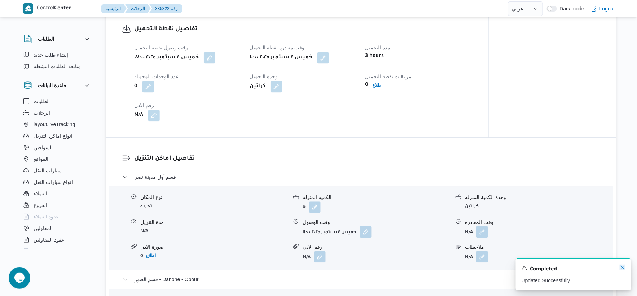
click at [622, 269] on icon "Dismiss toast" at bounding box center [623, 268] width 4 height 4
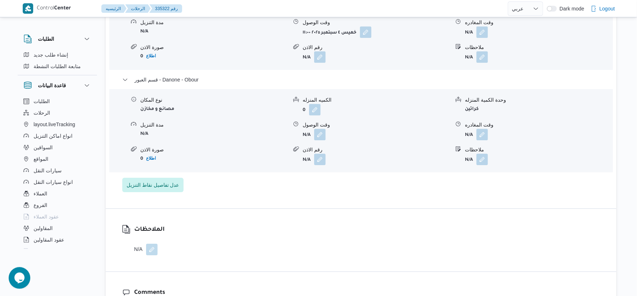
scroll to position [681, 0]
select select "ar"
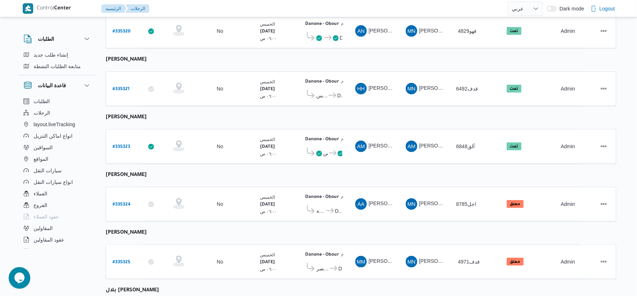
scroll to position [236, 0]
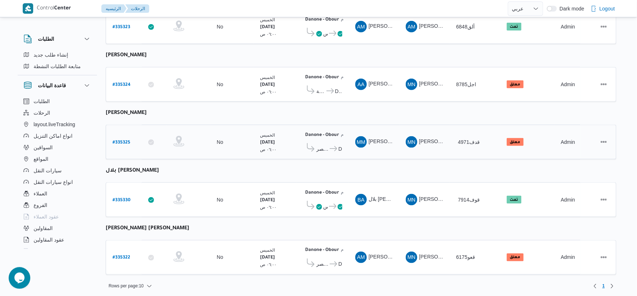
click at [296, 146] on td "وقت التحميل الخميس ٤/٩/٢٠٢٥ ٠٦:٠٠ ص" at bounding box center [275, 142] width 43 height 35
click at [120, 141] on b "# 335325" at bounding box center [122, 142] width 18 height 5
select select "ar"
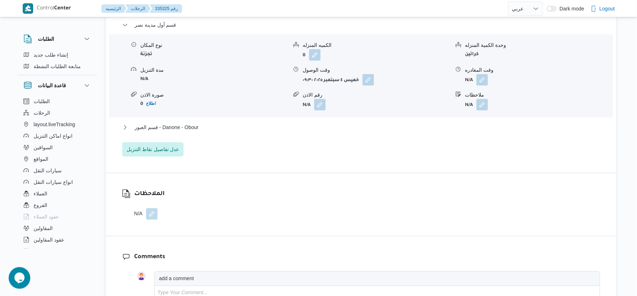
scroll to position [641, 0]
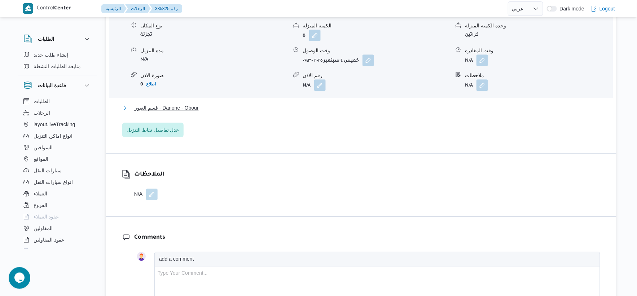
click at [212, 106] on button "قسم العبور - Danone - Obour" at bounding box center [361, 107] width 478 height 9
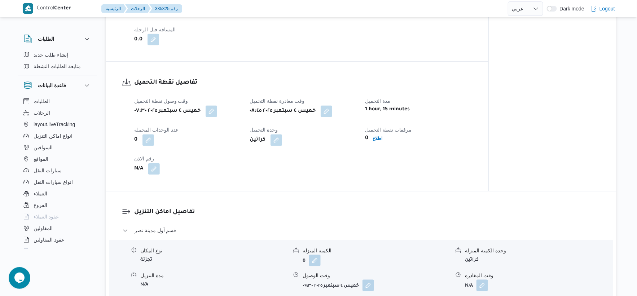
scroll to position [481, 0]
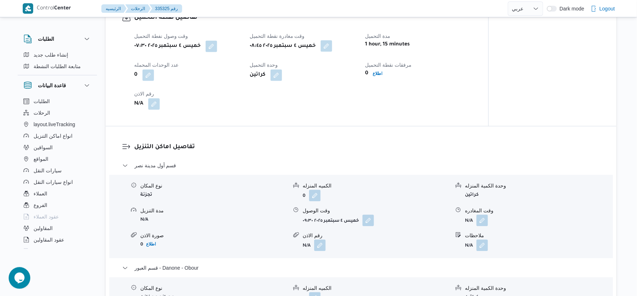
click at [329, 41] on button "button" at bounding box center [327, 46] width 12 height 12
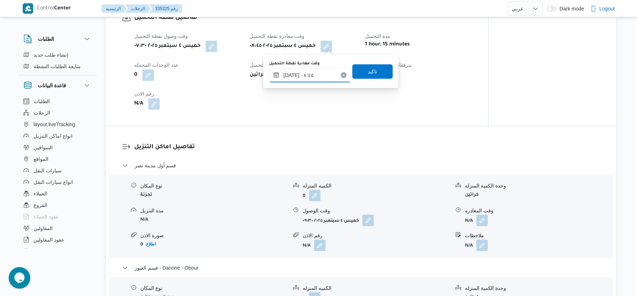
click at [307, 72] on input "٠٤/٠٩/٢٠٢٥ ٠٨:٤٥" at bounding box center [310, 75] width 82 height 14
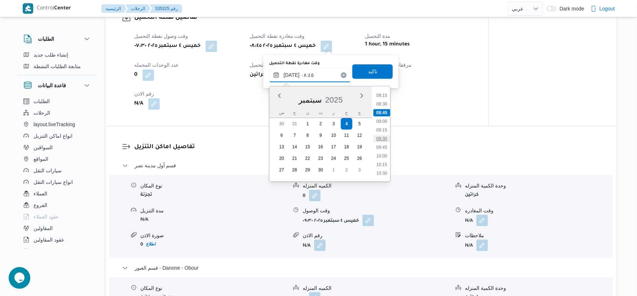
scroll to position [300, 0]
click at [384, 143] on li "10:00" at bounding box center [382, 141] width 17 height 7
type input "٠٤/٠٩/٢٠٢٥ ١٠:٠٠"
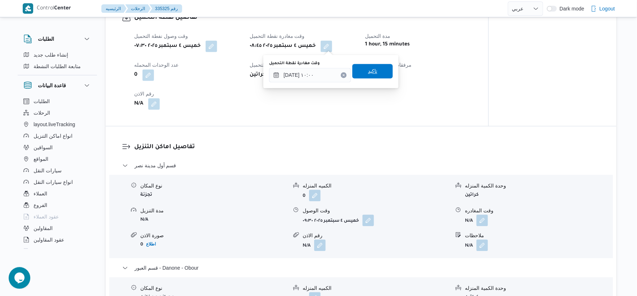
click at [379, 71] on span "تاكيد" at bounding box center [372, 71] width 40 height 14
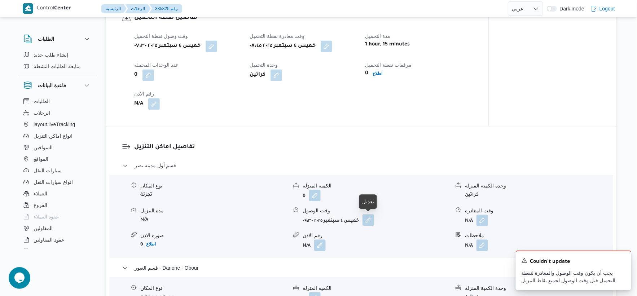
click at [366, 218] on button "button" at bounding box center [368, 220] width 12 height 12
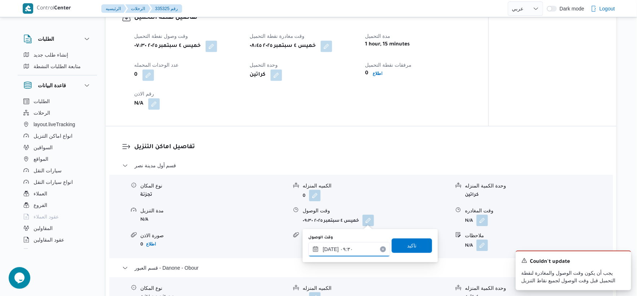
click at [356, 247] on input "٠٤/٠٩/٢٠٢٥ ٠٩:٣٠" at bounding box center [349, 249] width 82 height 14
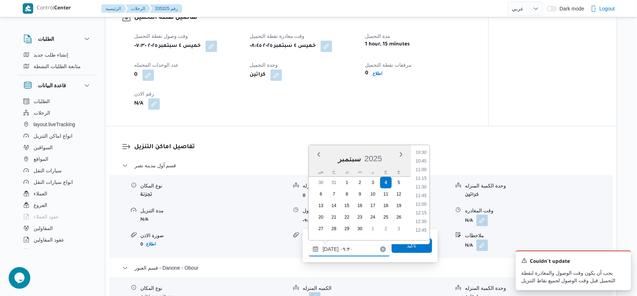
scroll to position [326, 0]
click at [423, 193] on li "10:30" at bounding box center [421, 192] width 17 height 7
type input "٠٤/٠٩/٢٠٢٥ ١٠:٣٠"
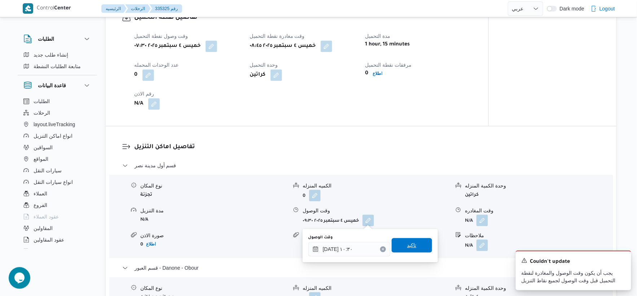
click at [418, 243] on span "تاكيد" at bounding box center [412, 245] width 40 height 14
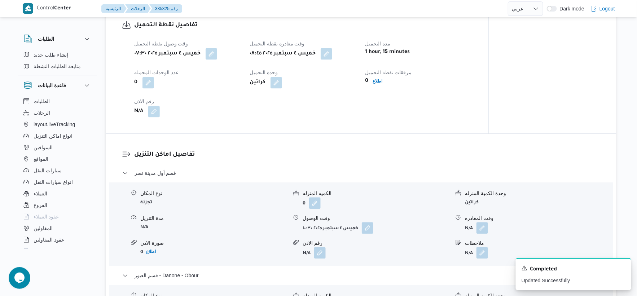
scroll to position [459, 0]
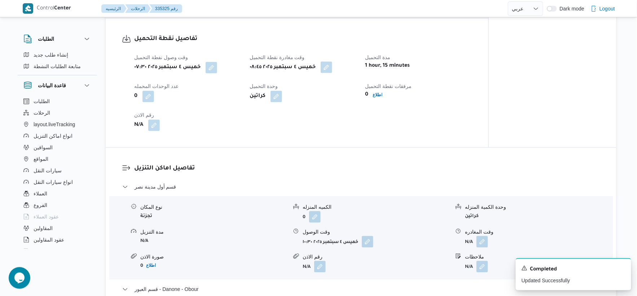
click at [329, 67] on button "button" at bounding box center [327, 68] width 12 height 12
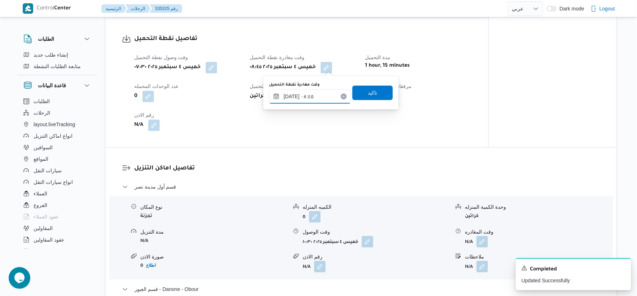
click at [323, 98] on input "٠٤/٠٩/٢٠٢٥ ٠٨:٤٥" at bounding box center [310, 96] width 82 height 14
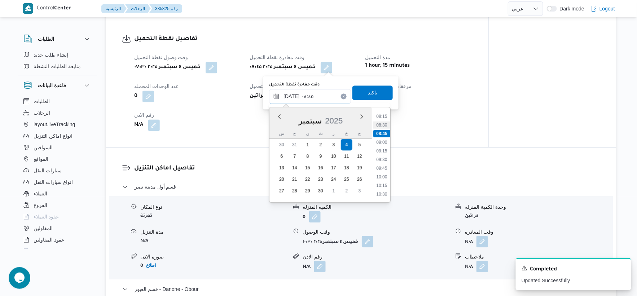
scroll to position [300, 0]
click at [383, 164] on li "10:00" at bounding box center [382, 163] width 17 height 7
type input "٠٤/٠٩/٢٠٢٥ ٠٨:٤٥"
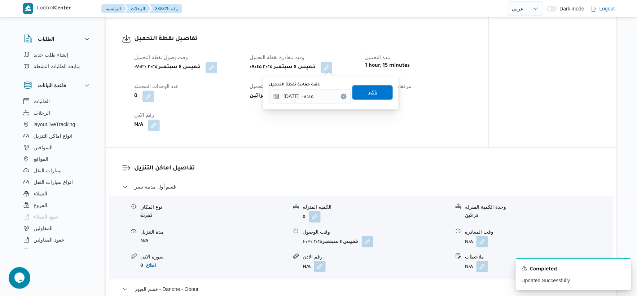
click at [372, 92] on span "تاكيد" at bounding box center [372, 92] width 9 height 9
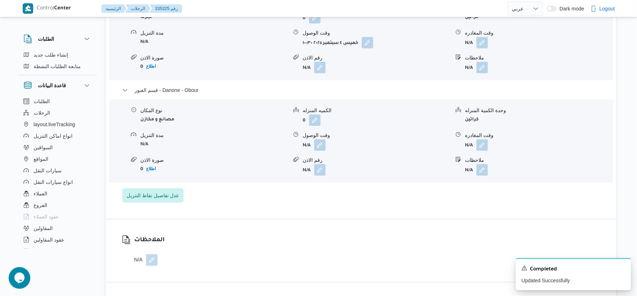
scroll to position [659, 0]
select select "ar"
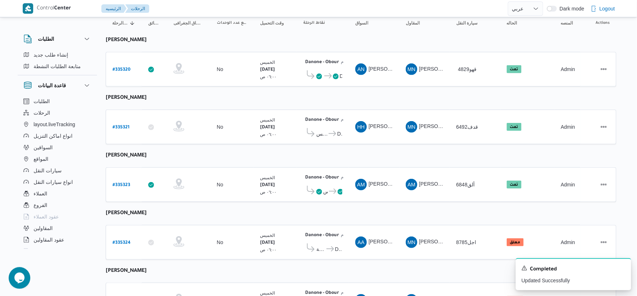
scroll to position [236, 0]
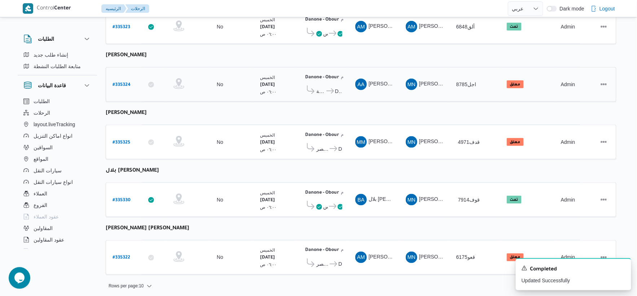
click at [121, 80] on link "# 335324" at bounding box center [122, 85] width 18 height 10
select select "ar"
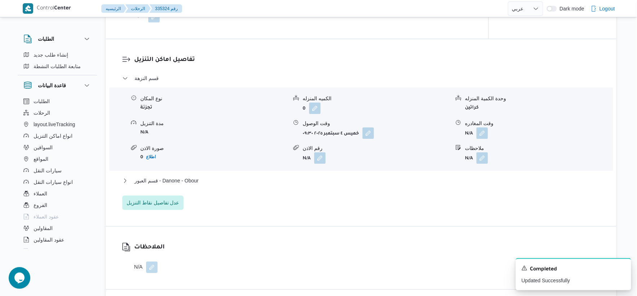
scroll to position [601, 0]
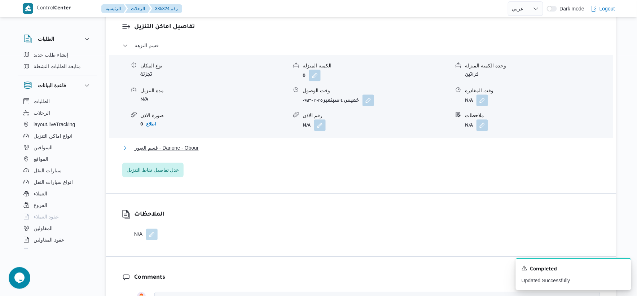
click at [198, 147] on span "قسم العبور - Danone - Obour" at bounding box center [167, 148] width 64 height 9
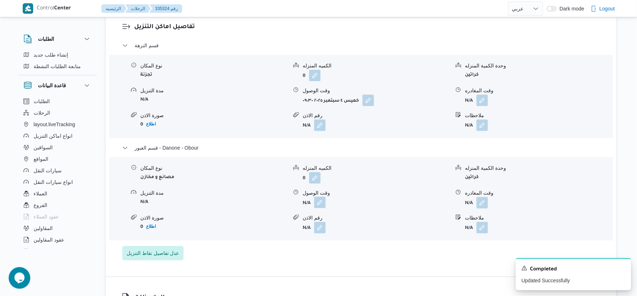
click at [321, 202] on button "button" at bounding box center [320, 203] width 12 height 12
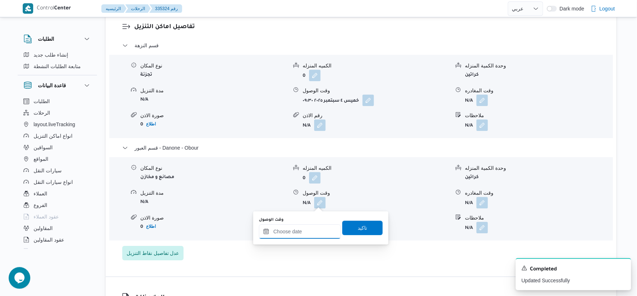
click at [309, 228] on input "وقت الوصول" at bounding box center [300, 231] width 82 height 14
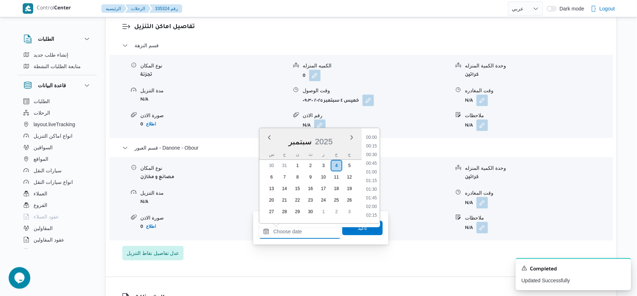
scroll to position [554, 0]
click at [373, 179] on li "17:15" at bounding box center [371, 180] width 17 height 7
type input "٠٤/٠٩/٢٠٢٥ ١٧:١٥"
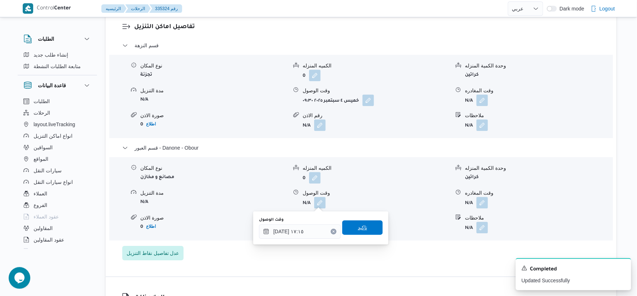
click at [368, 230] on span "تاكيد" at bounding box center [362, 227] width 40 height 14
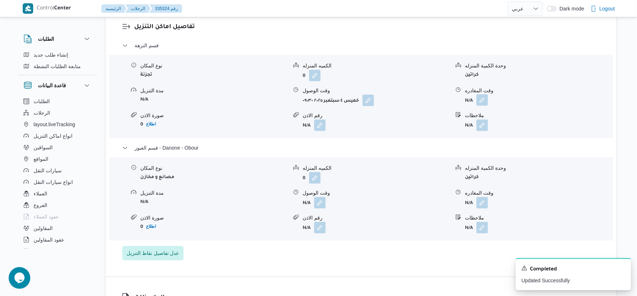
click at [483, 100] on button "button" at bounding box center [482, 100] width 12 height 12
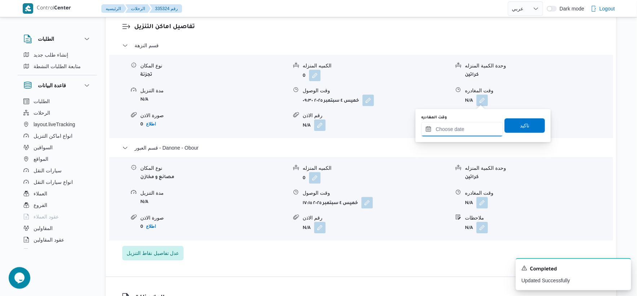
click at [470, 128] on input "وقت المغادره" at bounding box center [462, 129] width 82 height 14
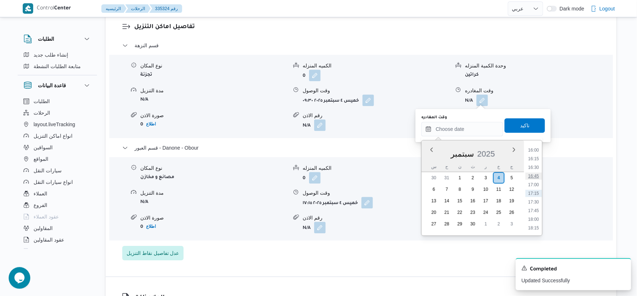
click at [534, 175] on li "16:45" at bounding box center [533, 175] width 17 height 7
type input "٠٤/٠٩/٢٠٢٥ ١٦:٤٥"
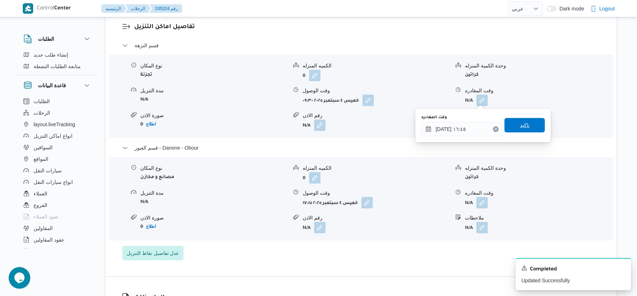
click at [533, 123] on span "تاكيد" at bounding box center [525, 125] width 40 height 14
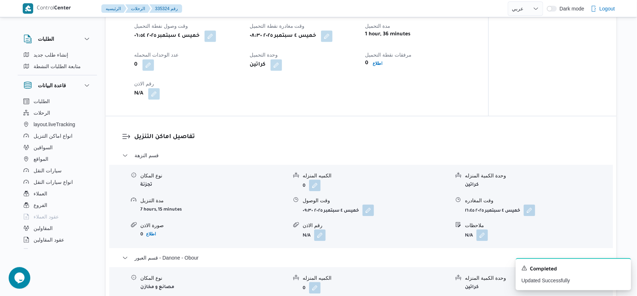
scroll to position [481, 0]
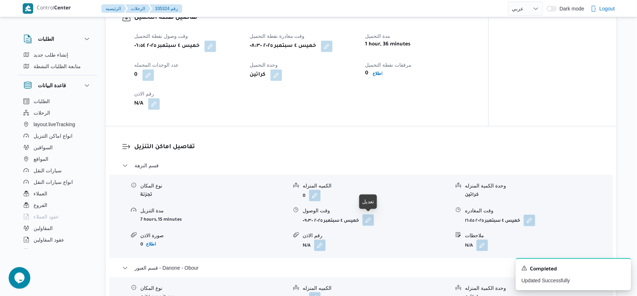
click at [372, 223] on button "button" at bounding box center [368, 220] width 12 height 12
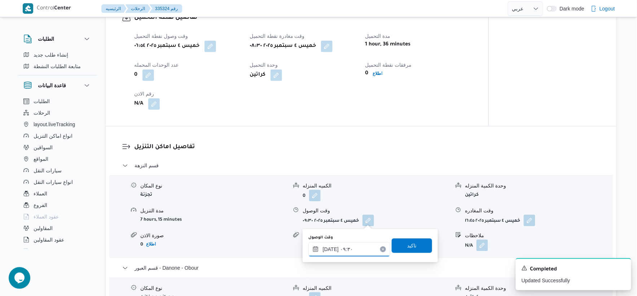
drag, startPoint x: 339, startPoint y: 253, endPoint x: 355, endPoint y: 247, distance: 17.0
click at [339, 253] on input "٠٤/٠٩/٢٠٢٥ ٠٩:٣٠" at bounding box center [349, 249] width 82 height 14
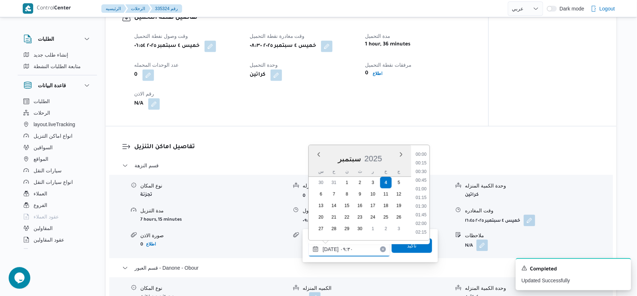
scroll to position [286, 0]
click at [421, 178] on li "09:00" at bounding box center [421, 180] width 17 height 7
type input "٠٤/٠٩/٢٠٢٥ ٠٩:٠٠"
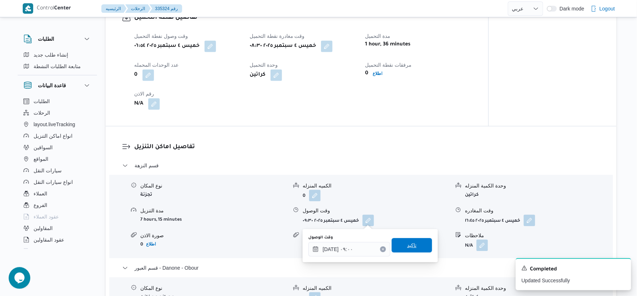
click at [409, 246] on span "تاكيد" at bounding box center [411, 245] width 9 height 9
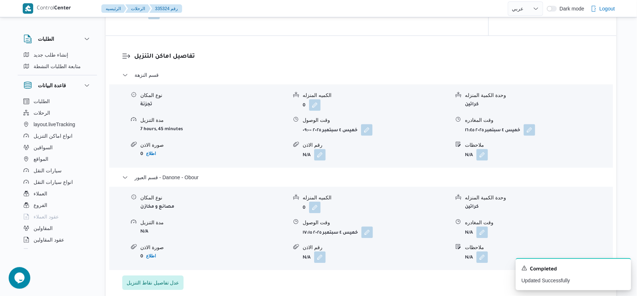
scroll to position [601, 0]
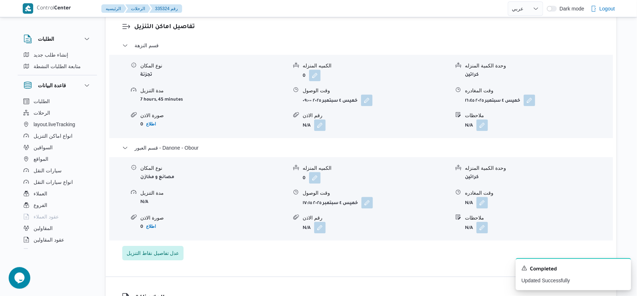
click at [412, 260] on div "تفاصيل اماكن التنزيل قسم النزهة نوع المكان تجزئة الكميه المنزله 0 وحدة الكمية ا…" at bounding box center [361, 141] width 511 height 270
click at [426, 258] on div "قسم النزهة نوع المكان تجزئة الكميه المنزله 0 وحدة الكمية المنزله كراتين مدة الت…" at bounding box center [361, 150] width 478 height 219
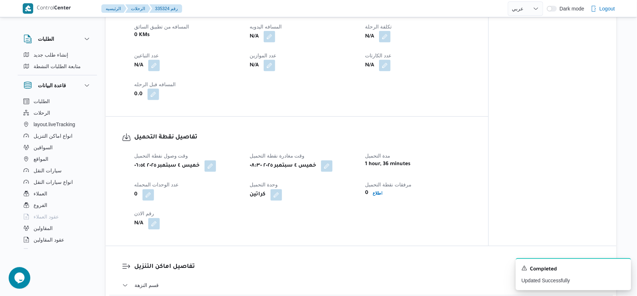
scroll to position [240, 0]
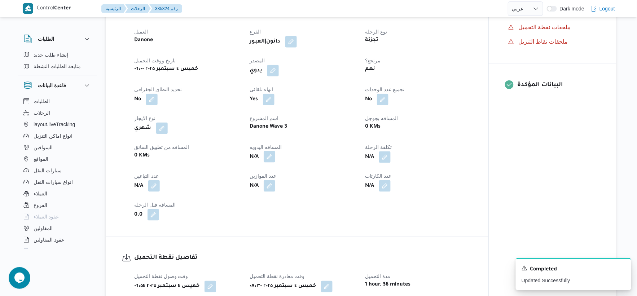
click at [268, 157] on button "button" at bounding box center [270, 157] width 12 height 12
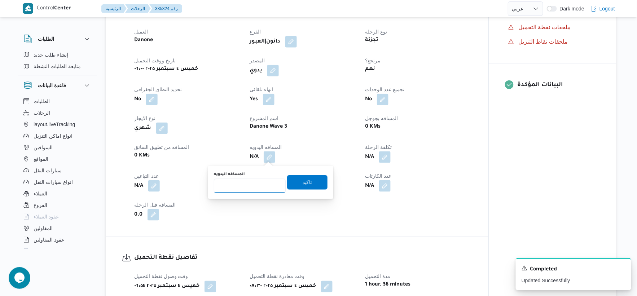
click at [261, 186] on input "المسافه اليدويه" at bounding box center [250, 186] width 72 height 14
type input "75"
click at [313, 190] on div "المسافه اليدويه 75 تاكيد" at bounding box center [270, 182] width 115 height 23
click at [313, 182] on span "تاكيد" at bounding box center [307, 182] width 40 height 14
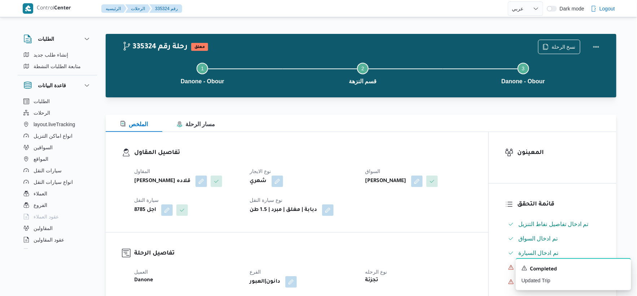
scroll to position [259, 0]
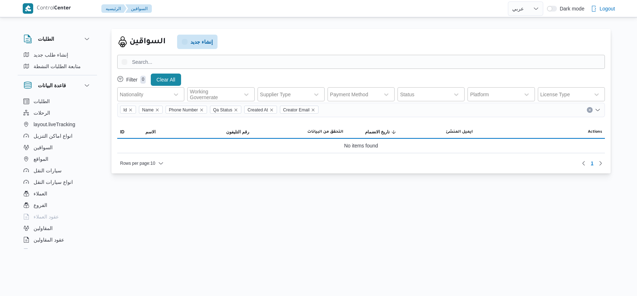
select select "ar"
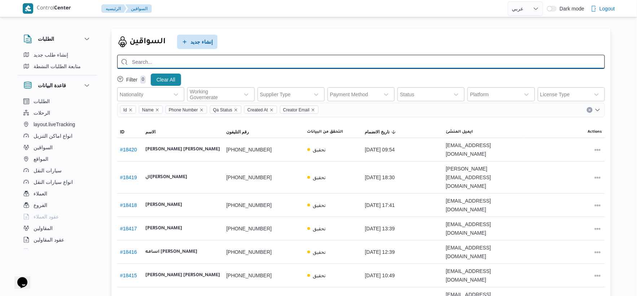
click at [226, 63] on input "search" at bounding box center [361, 62] width 488 height 14
paste input "[PERSON_NAME] [PERSON_NAME]"
type input "[PERSON_NAME] [PERSON_NAME]"
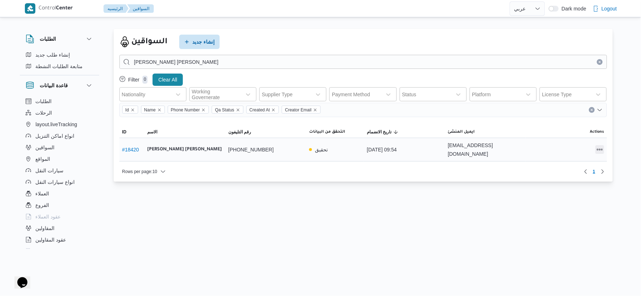
click at [599, 149] on button "All actions" at bounding box center [599, 149] width 9 height 9
click at [572, 134] on span "Preview" at bounding box center [576, 131] width 23 height 6
select select "ar"
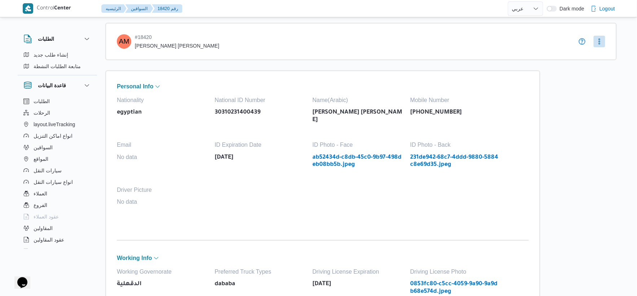
click at [420, 154] on link "231de942-68c7-4ddd-9880-5884c8e69d35.jpeg" at bounding box center [455, 161] width 91 height 15
click at [441, 154] on link "231de942-68c7-4ddd-9880-5884c8e69d35.jpeg" at bounding box center [455, 161] width 91 height 15
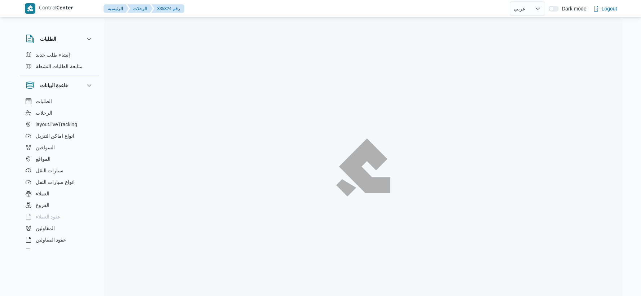
select select "ar"
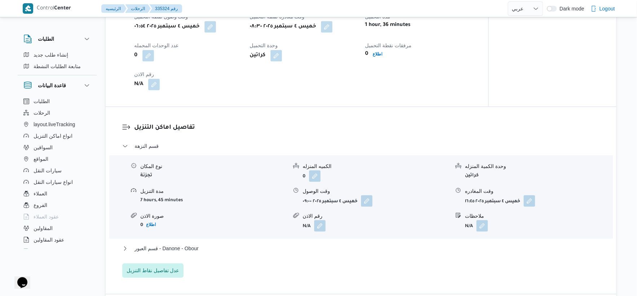
scroll to position [621, 0]
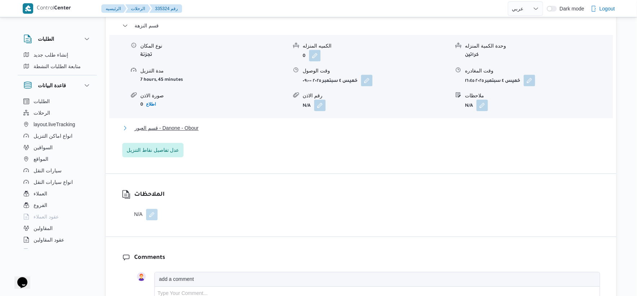
click at [204, 132] on button "قسم العبور - Danone - Obour" at bounding box center [361, 128] width 478 height 9
